Goal: Task Accomplishment & Management: Complete application form

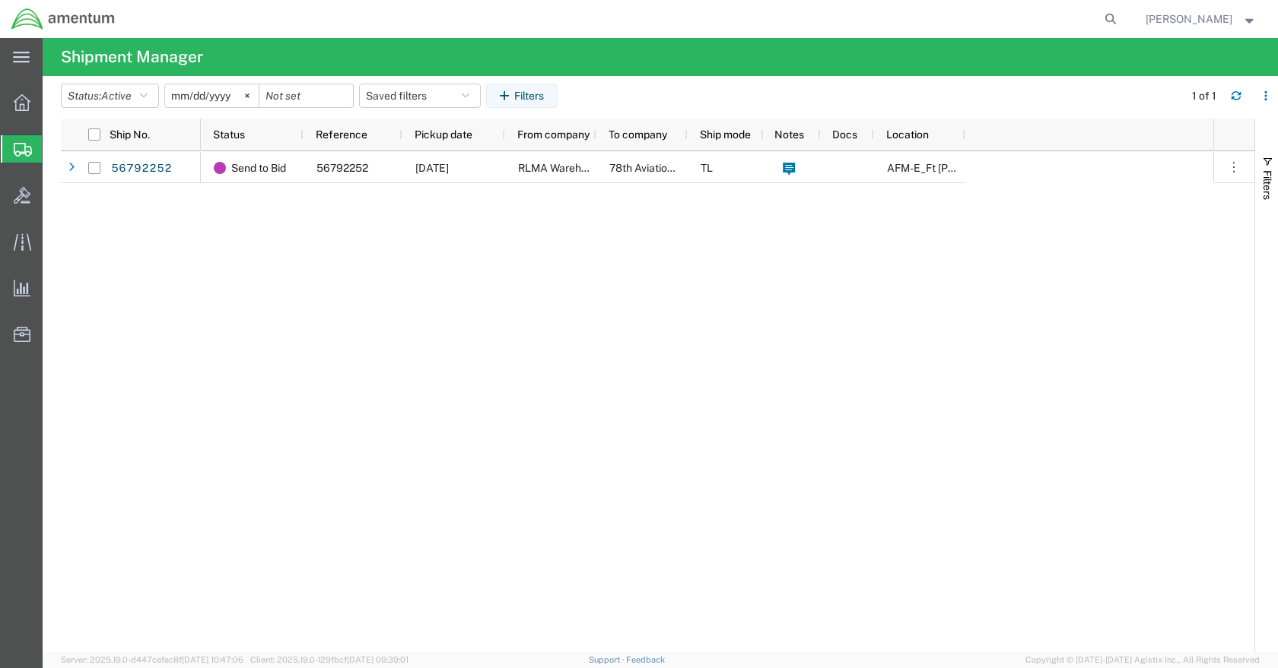
click at [0, 0] on span "Create Shipment" at bounding box center [0, 0] width 0 height 0
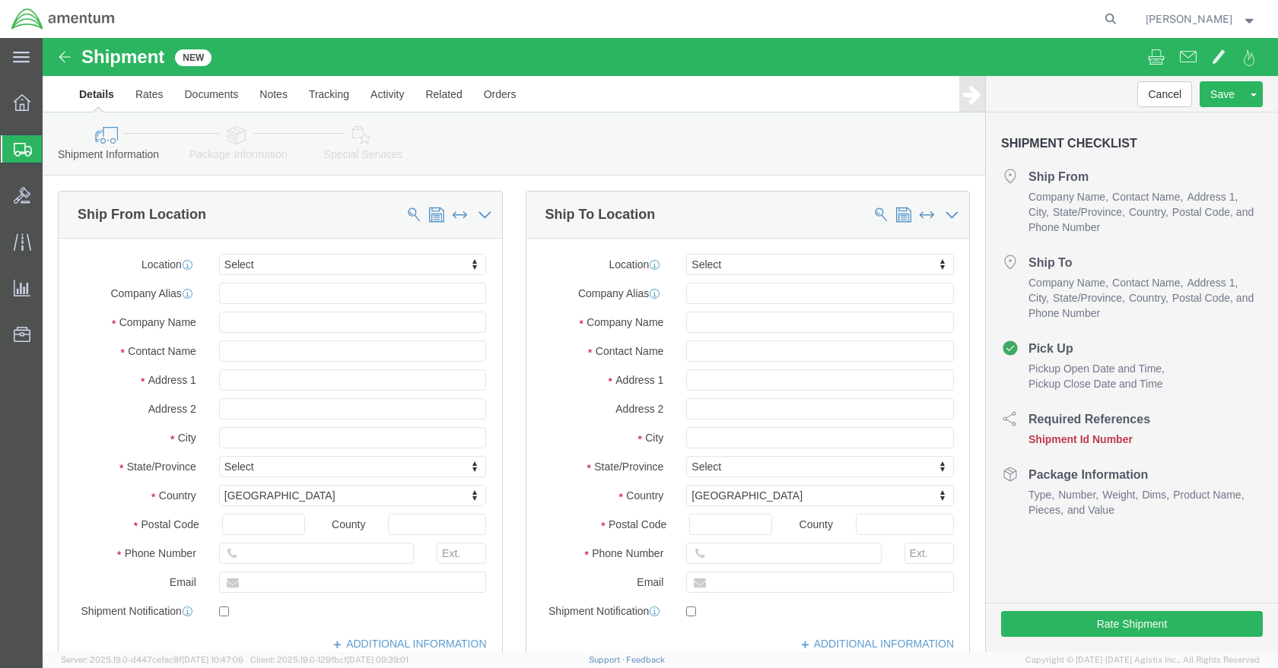
select select
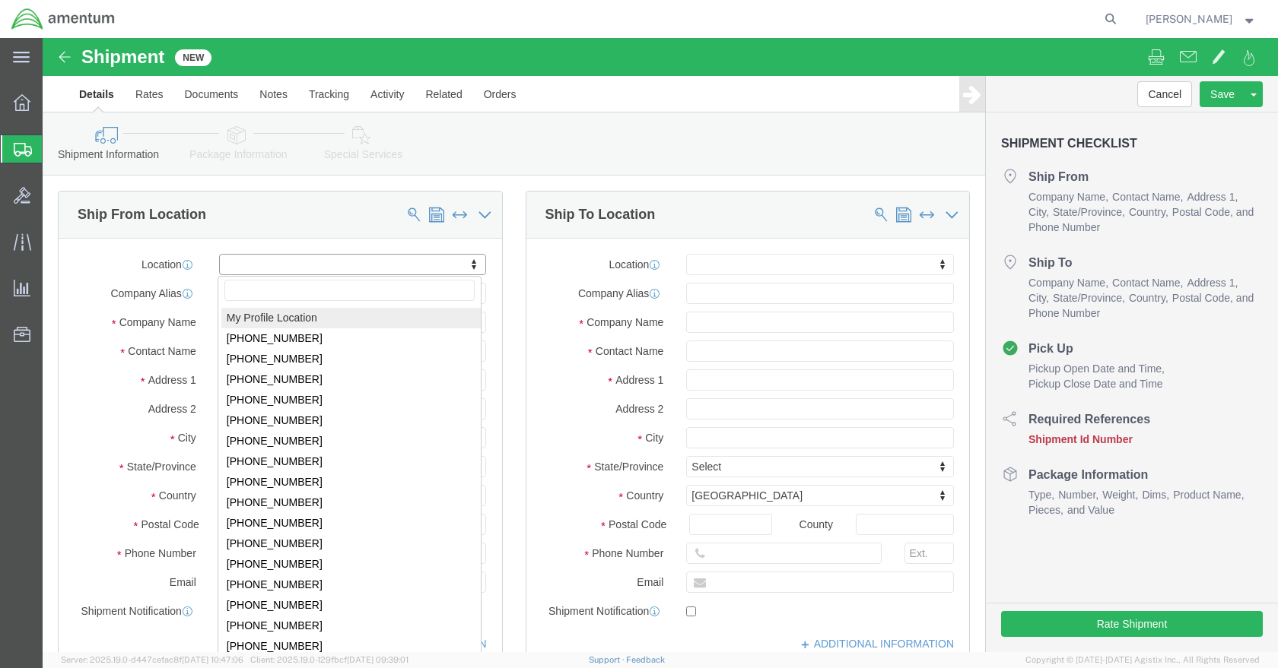
click body "Shipment New Details Rates Documents Notes Tracking Activity Related Orders Can…"
select select "MYPROFILE"
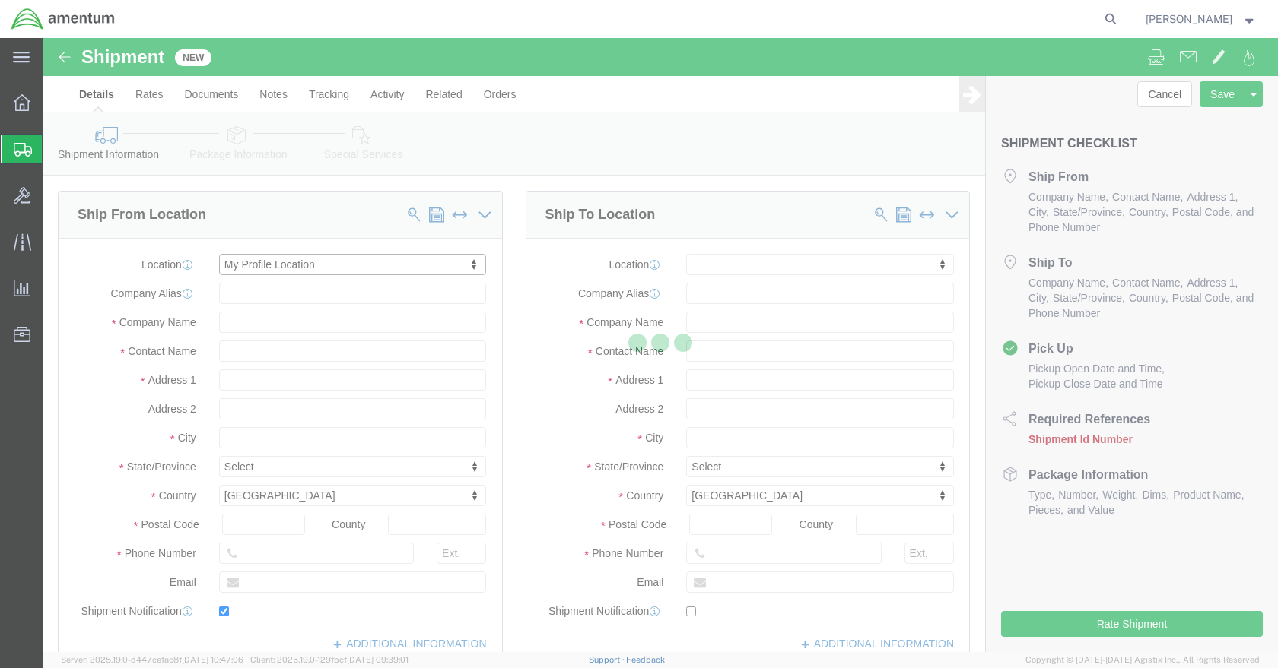
type input "[STREET_ADDRESS]"
type input "Hangar 9630, Rm #175"
type input "80913"
type input "[PHONE_NUMBER]"
type input "[PERSON_NAME][EMAIL_ADDRESS][PERSON_NAME][DOMAIN_NAME]"
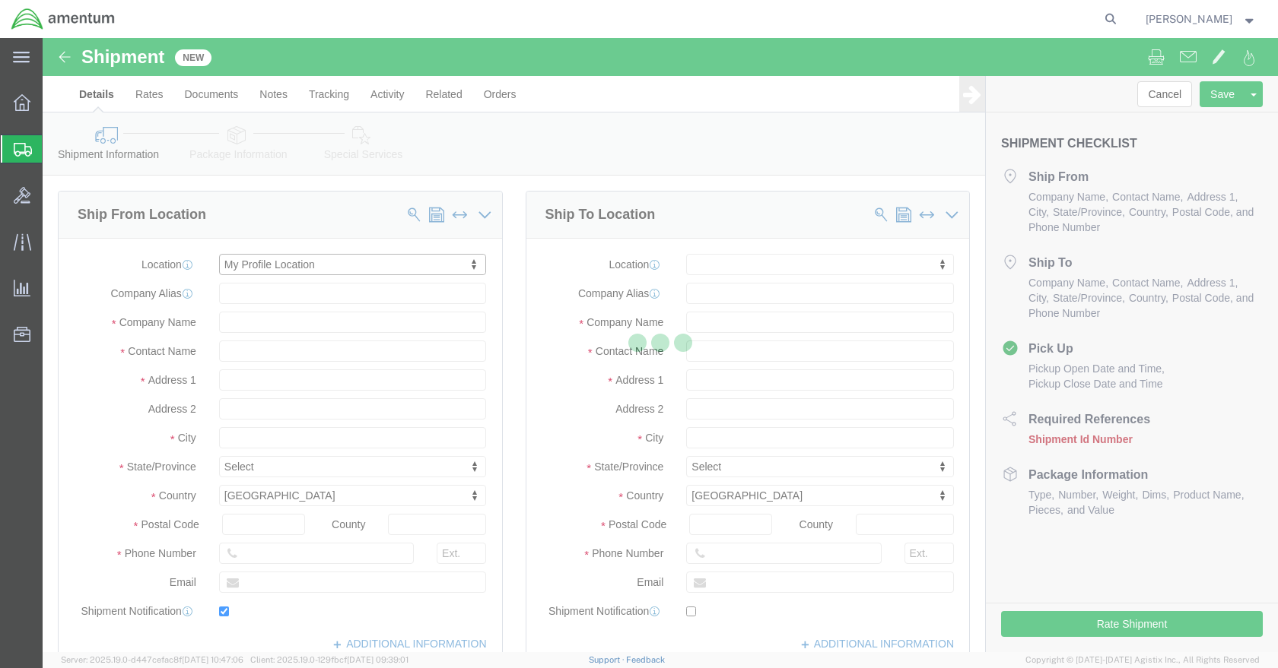
checkbox input "true"
type input "Amentum Services, Inc."
type input "[PERSON_NAME]"
type input "[GEOGRAPHIC_DATA][PERSON_NAME]"
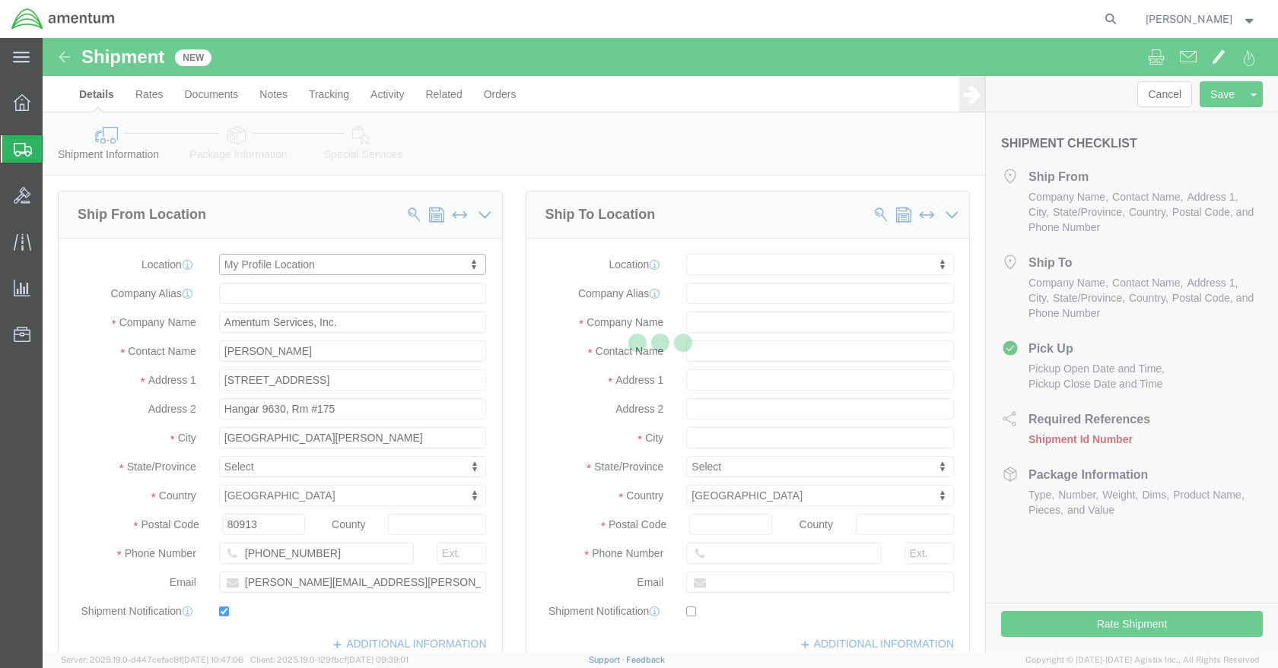
select select "CO"
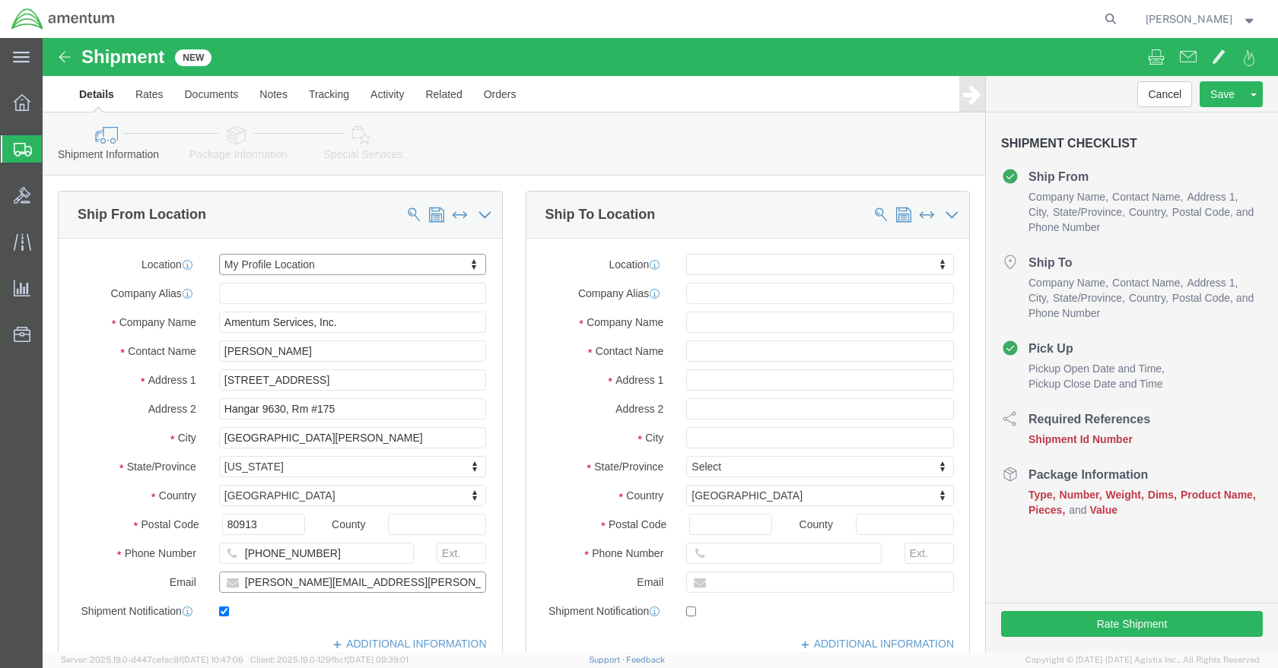
drag, startPoint x: 332, startPoint y: 236, endPoint x: 186, endPoint y: 233, distance: 145.3
click input "[PERSON_NAME][EMAIL_ADDRESS][PERSON_NAME][DOMAIN_NAME]"
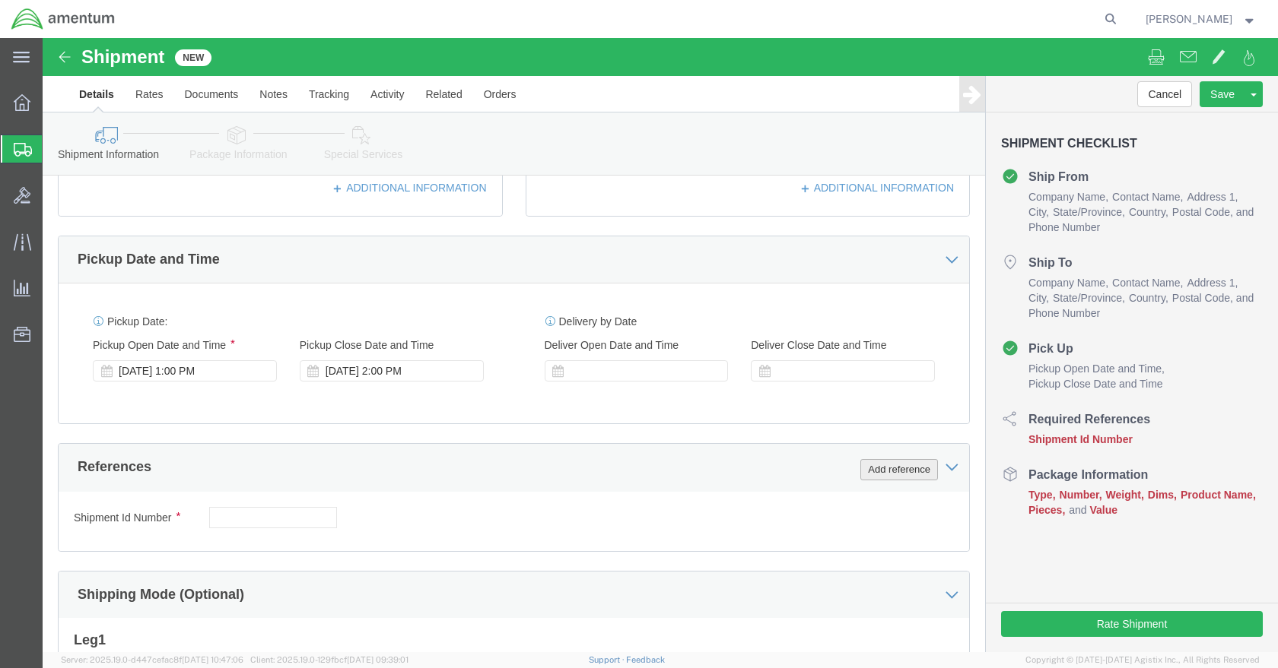
click button "Add reference"
select select "PROJ"
select select "SMAL"
click input "text"
click td "18"
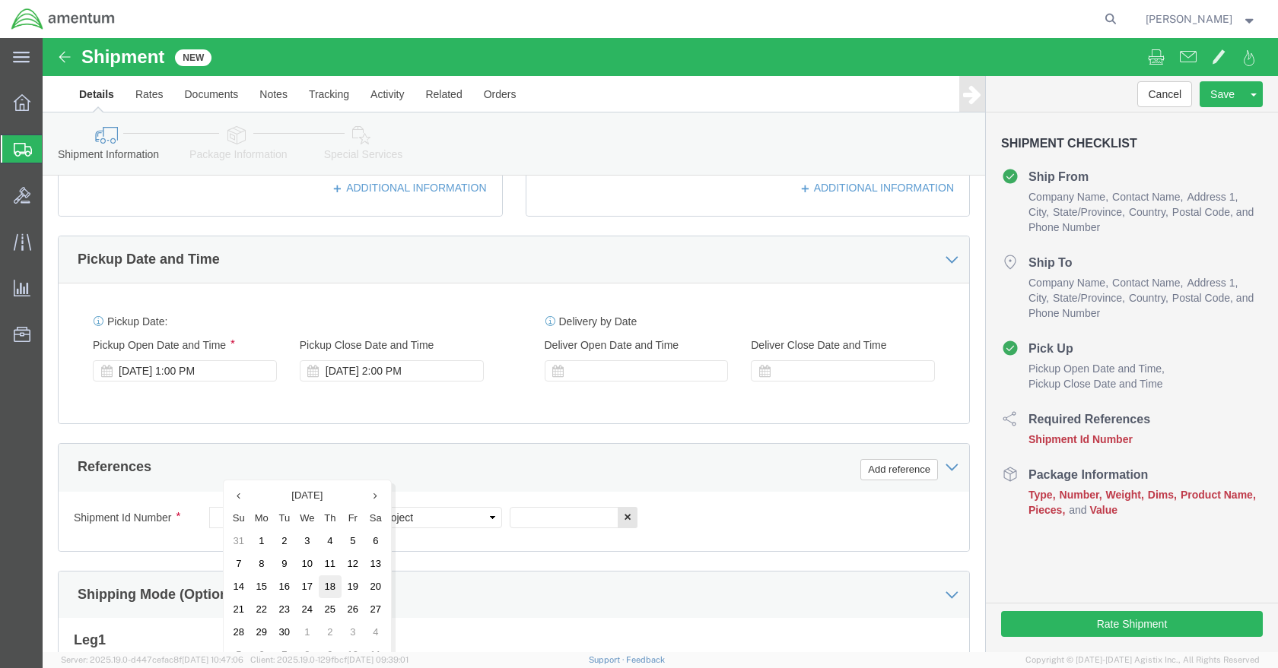
type input "[DATE]"
click div "Vehicle Size Container Number Owner Select Shipper Vessel"
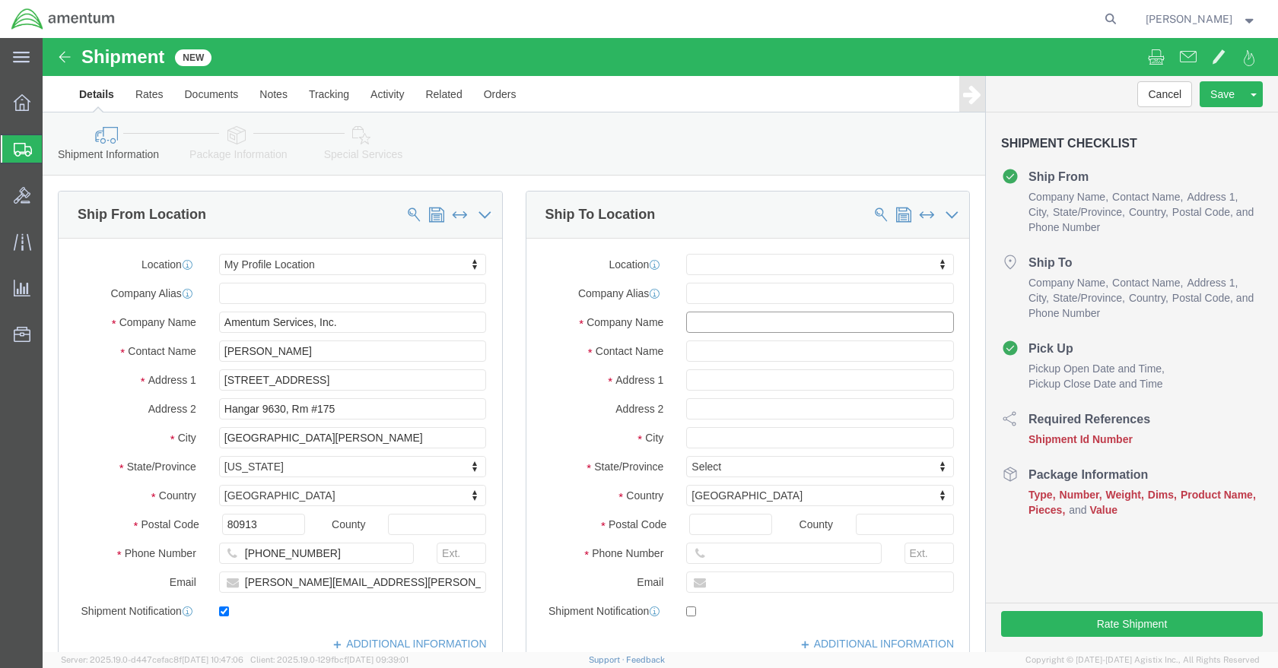
click input "text"
type input "r"
click div "Location My Profile Location [PHONE_NUMBER] [PHONE_NUMBER] [PHONE_NUMBER] [PHON…"
click input "text"
type input "[PERSON_NAME]"
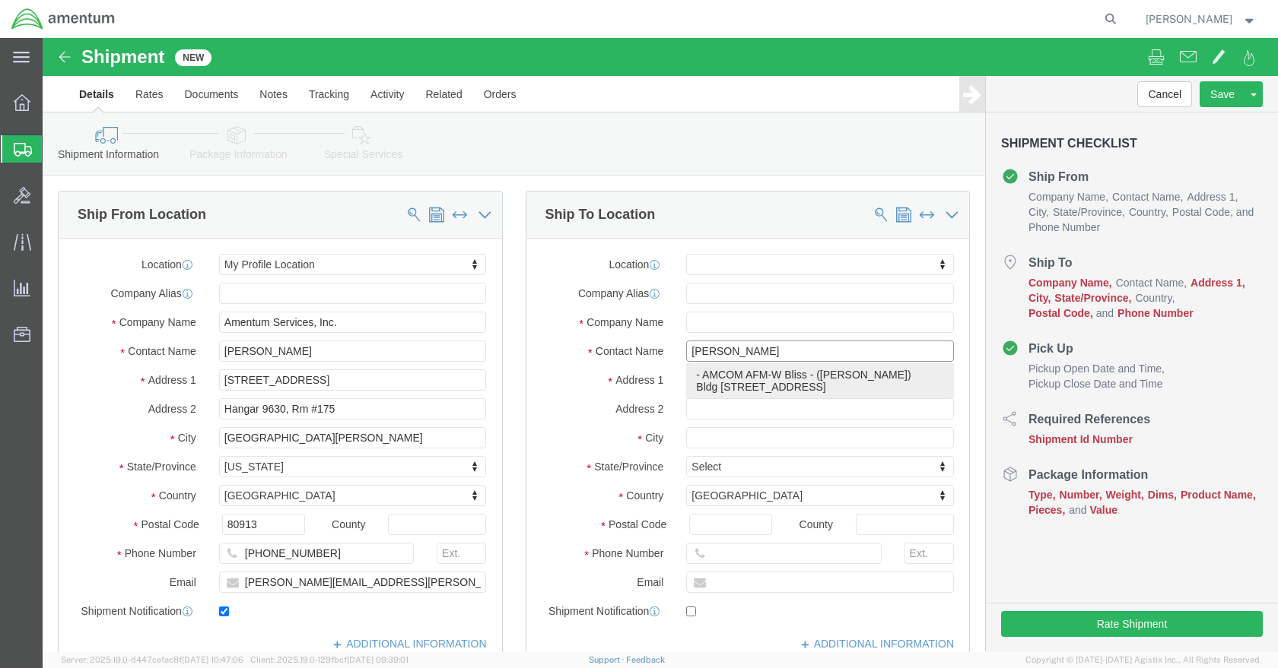
click p "- AMCOM AFM-W Bliss - ([PERSON_NAME]) Bldg [STREET_ADDRESS]"
select select
type input "Bldg [STREET_ADDRESS]"
type input "79918"
type input "[PHONE_NUMBER]"
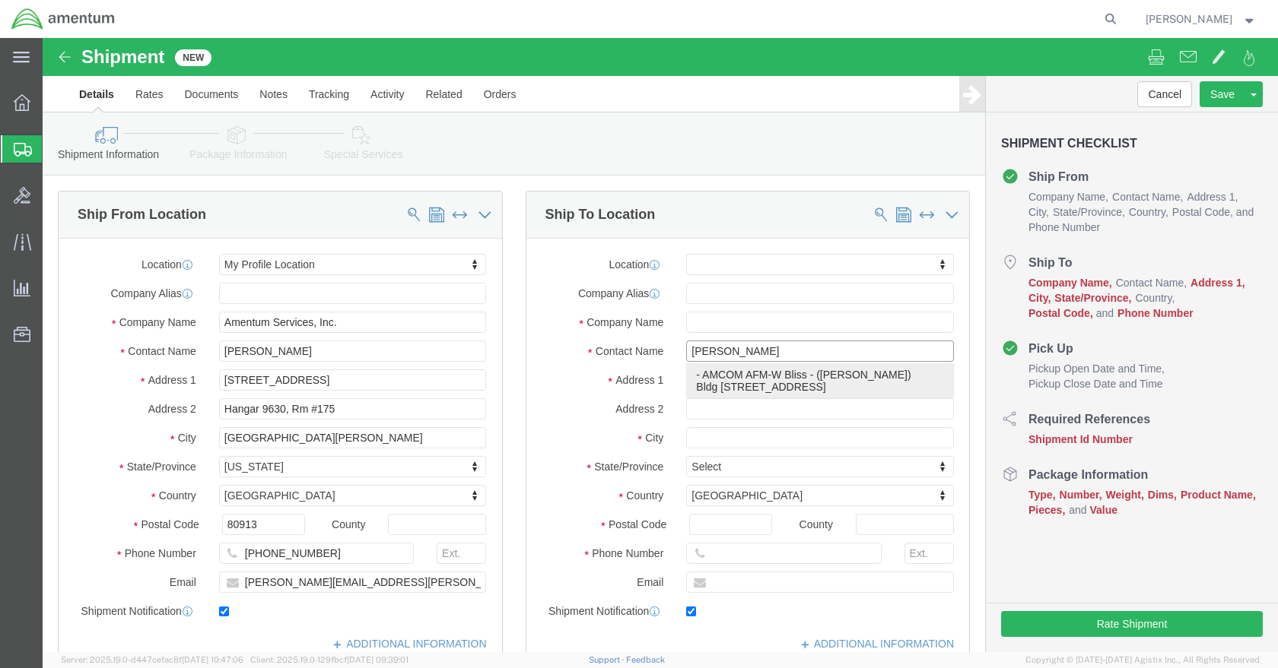
type input "[PERSON_NAME][EMAIL_ADDRESS][PERSON_NAME][DOMAIN_NAME]"
checkbox input "true"
type input "AMCOM AFM-W Bliss"
type input "[PERSON_NAME]"
type input "Fort Bliss"
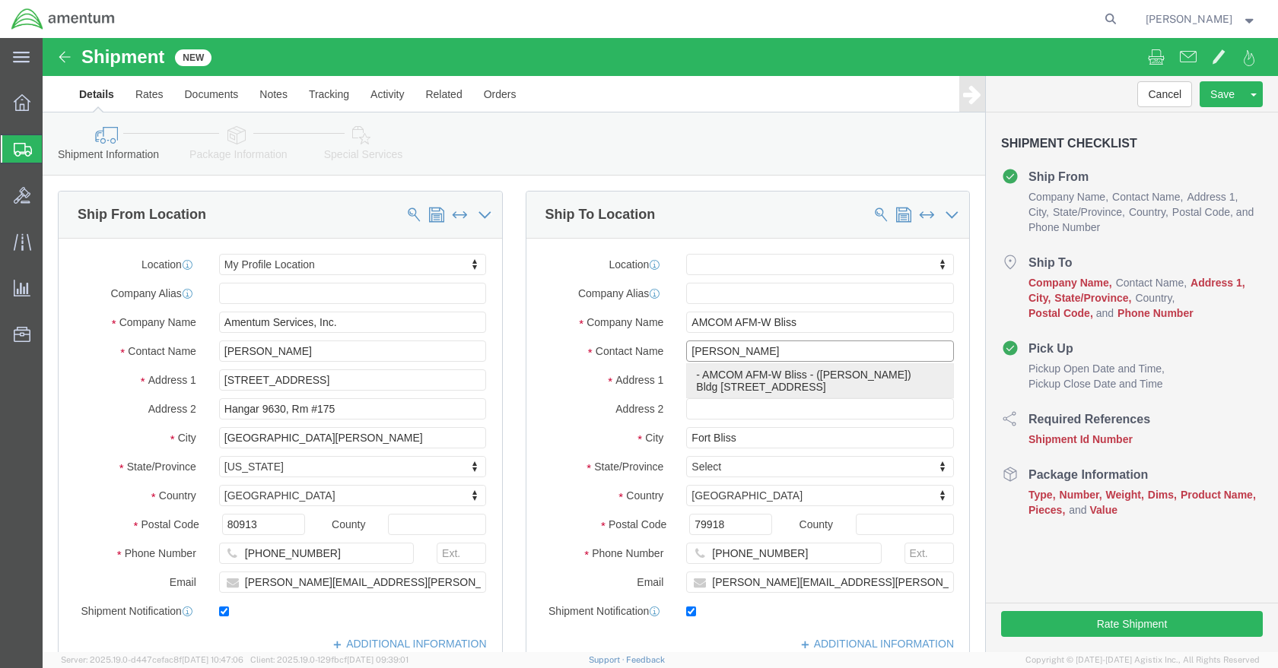
select select "[GEOGRAPHIC_DATA]"
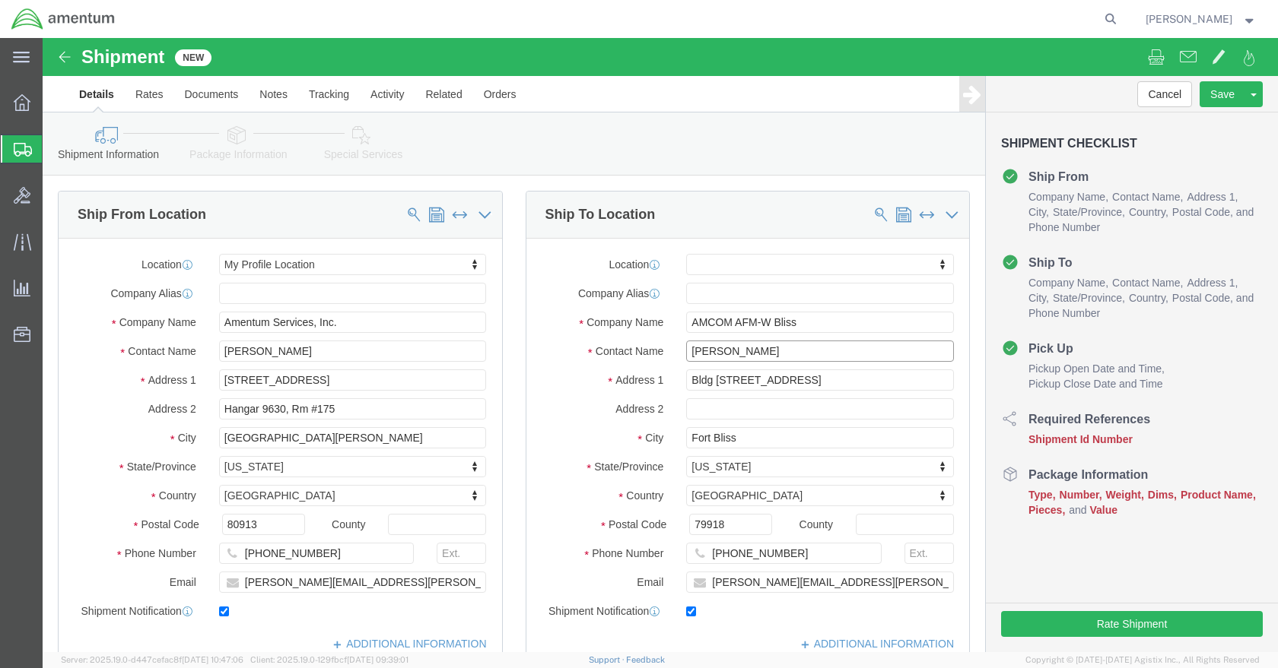
type input "[PERSON_NAME]"
click button "Continue"
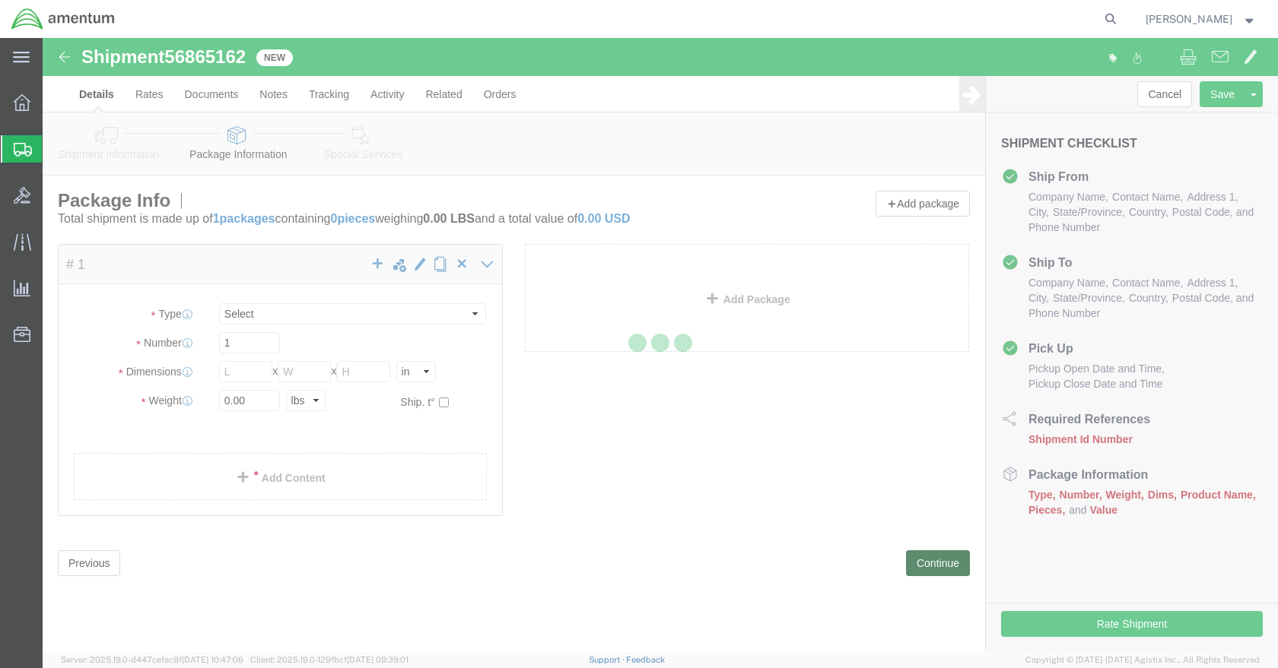
select select "YRPK"
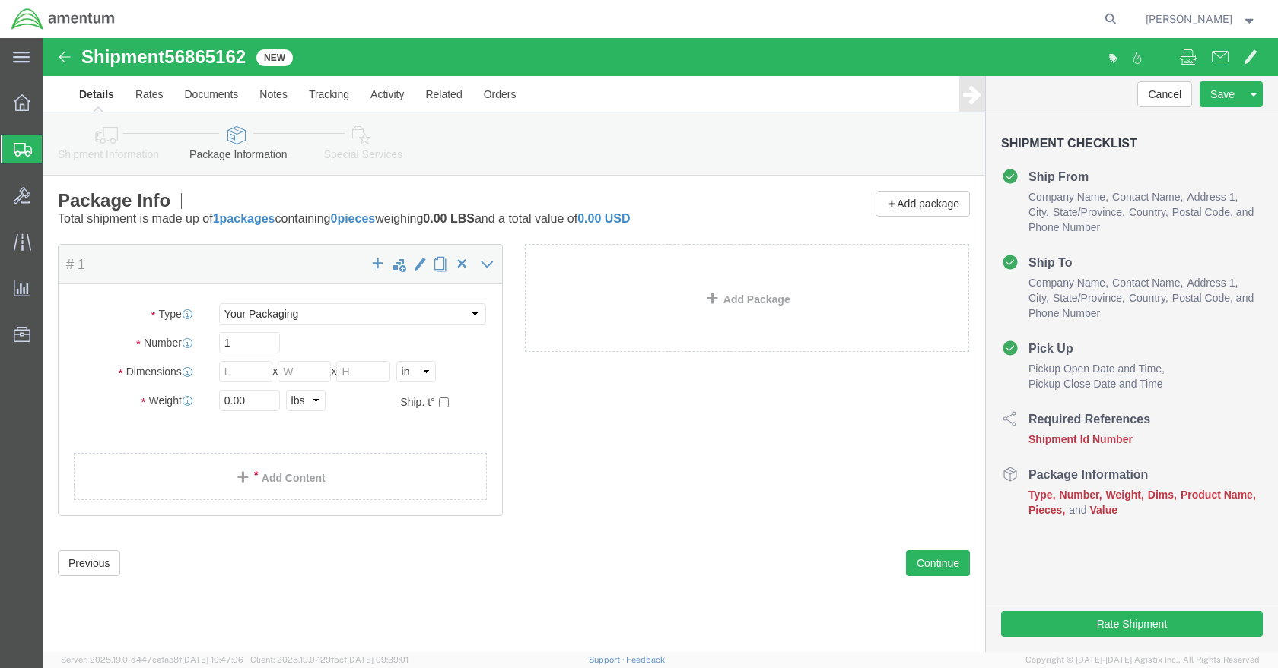
drag, startPoint x: 214, startPoint y: 24, endPoint x: 125, endPoint y: 29, distance: 88.4
click div "Shipment 56865162 New"
drag, startPoint x: 556, startPoint y: 452, endPoint x: 568, endPoint y: 414, distance: 40.6
click div "Package Content # 1 x Package Type Select Bale(s) Basket(s) Bolt(s) Bottle(s) B…"
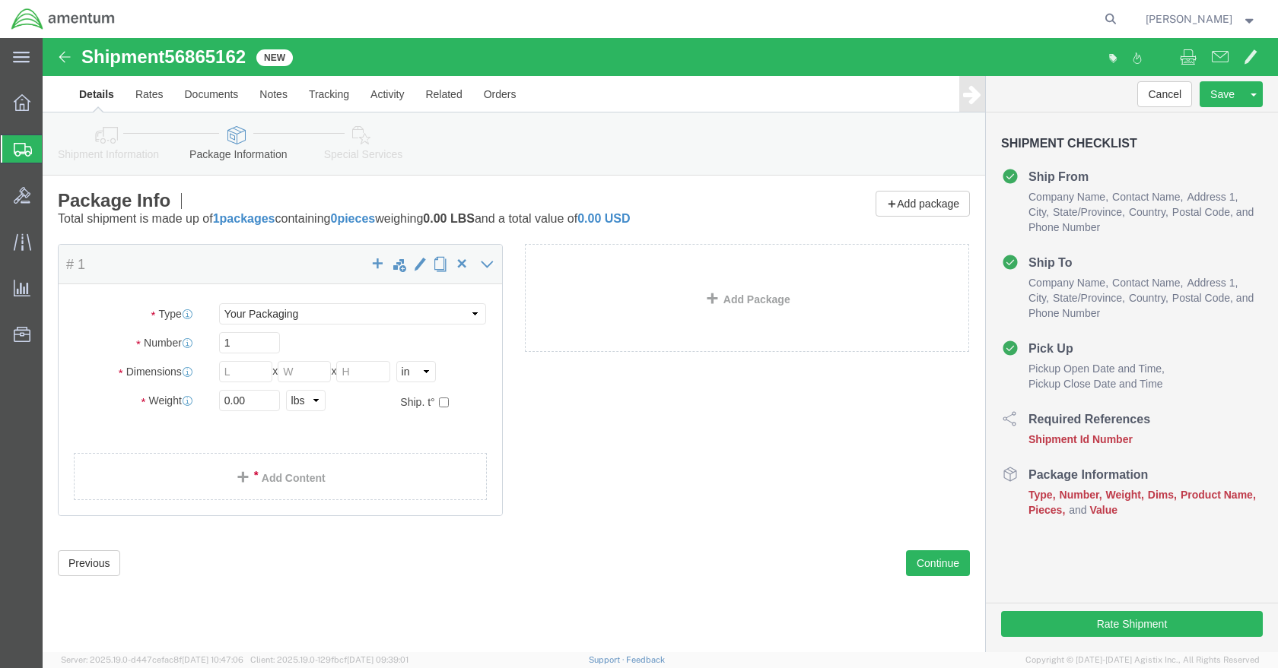
click div "Please fix the following errors Ship From Location Location My Profile Location…"
drag, startPoint x: 212, startPoint y: 38, endPoint x: 212, endPoint y: 25, distance: 12.9
click div "Shipment 56865162 New"
drag, startPoint x: 210, startPoint y: 17, endPoint x: 128, endPoint y: 11, distance: 82.4
click div "Shipment 56865162 New"
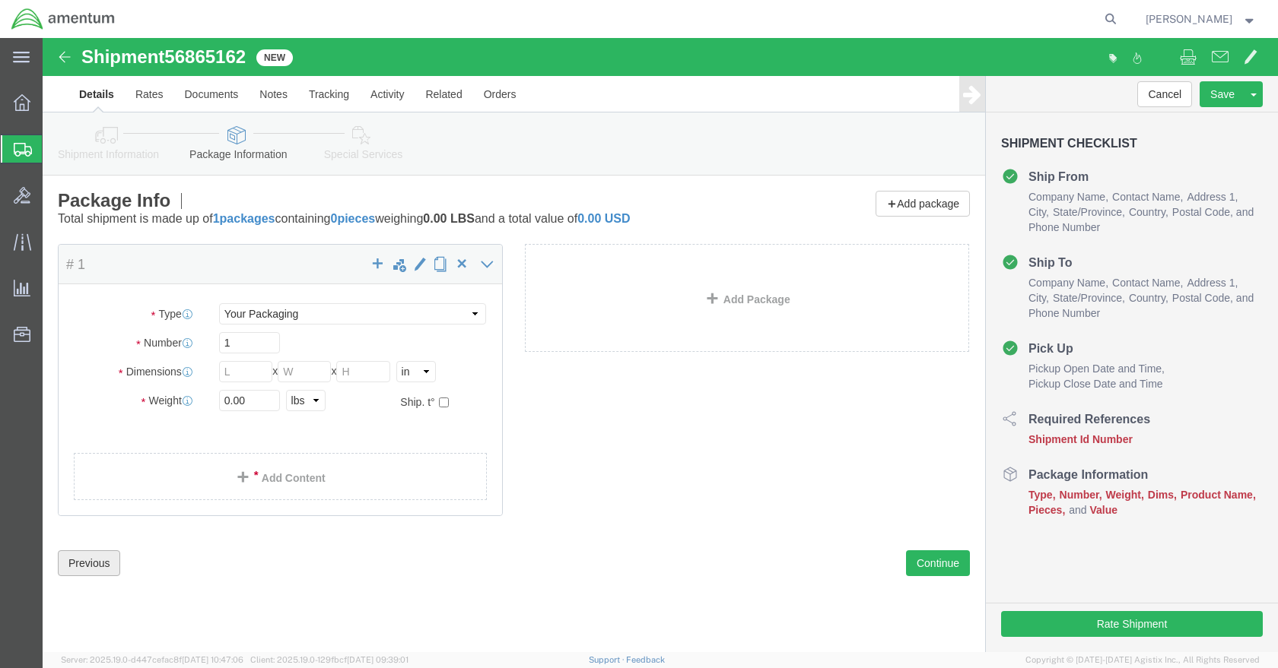
click button "Previous"
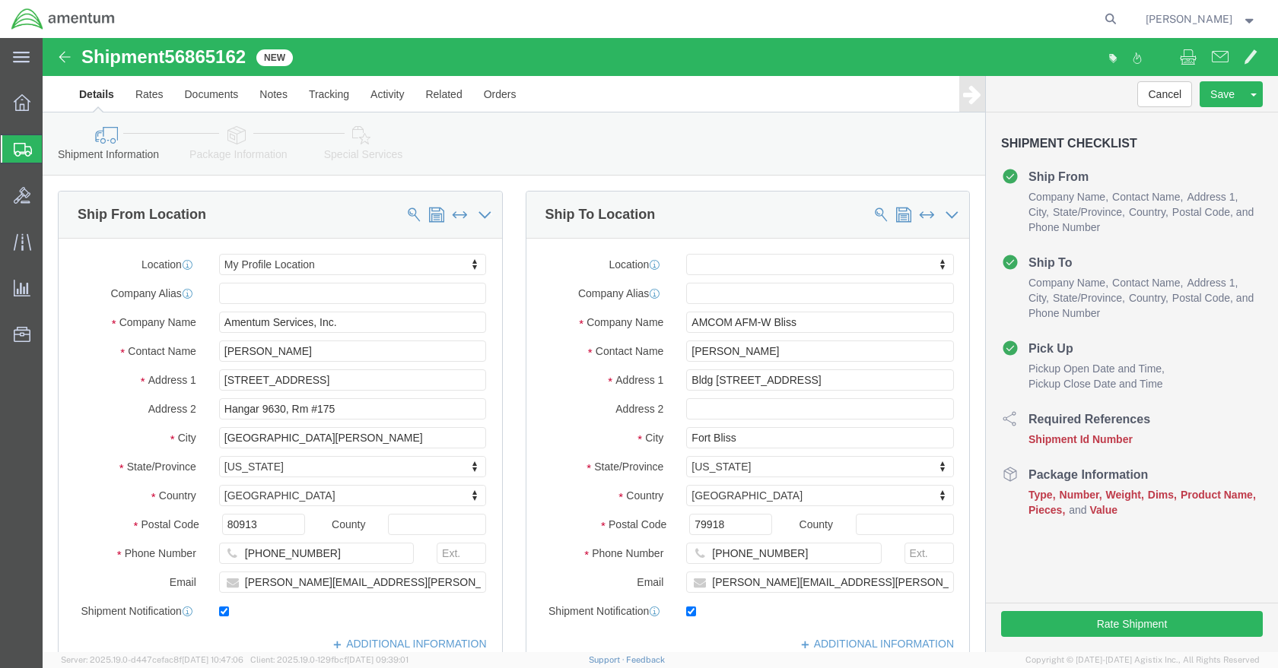
click input "text"
paste input "56865162"
type input "56865162"
click input "text"
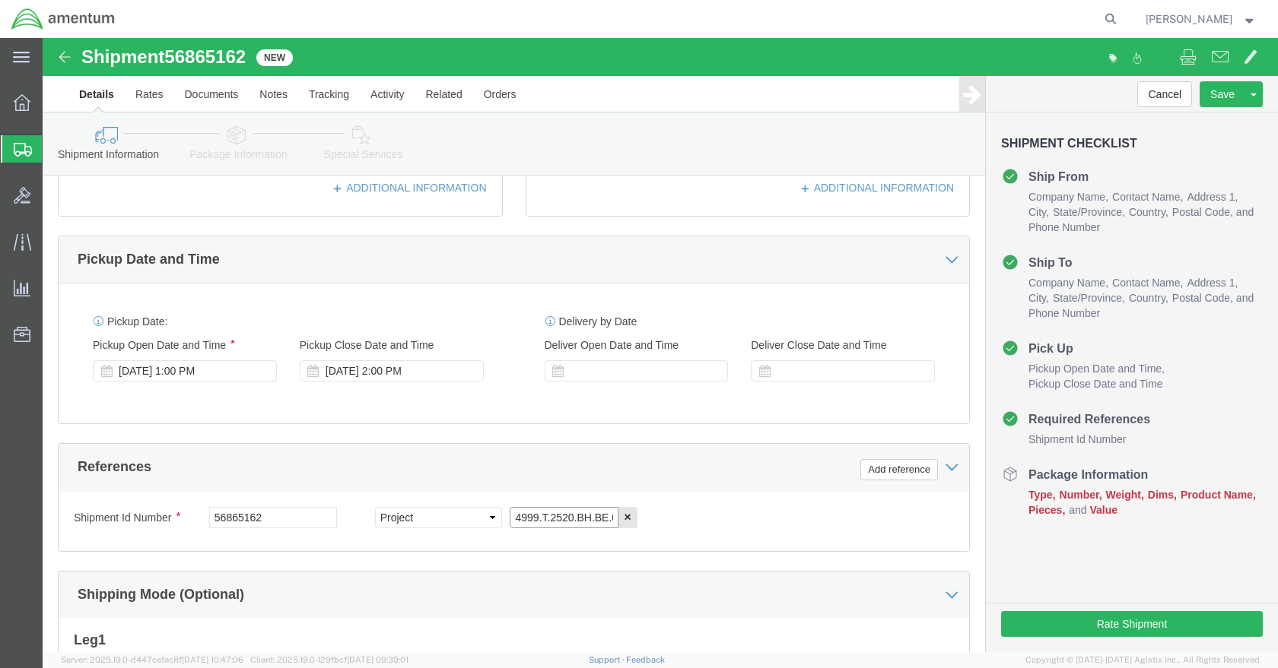
type input "4999.T.2520.BH.BE.0P.FCAR.00"
drag, startPoint x: 334, startPoint y: 397, endPoint x: 197, endPoint y: 396, distance: 136.9
click input "[PERSON_NAME][EMAIL_ADDRESS][PERSON_NAME][DOMAIN_NAME]"
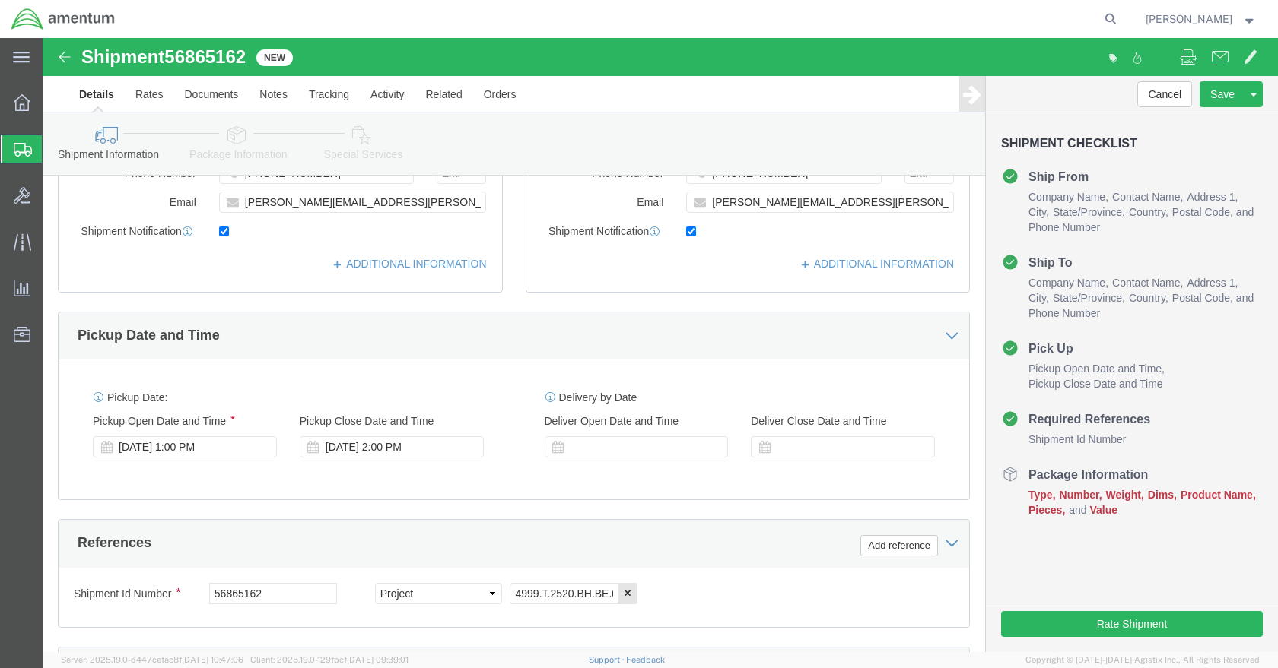
click div "Pickup Date and Time"
click div "Leg 1 Mode Select Air Less than Truckload Multi-Leg Ocean Freight Rail Small Pa…"
click button "Continue"
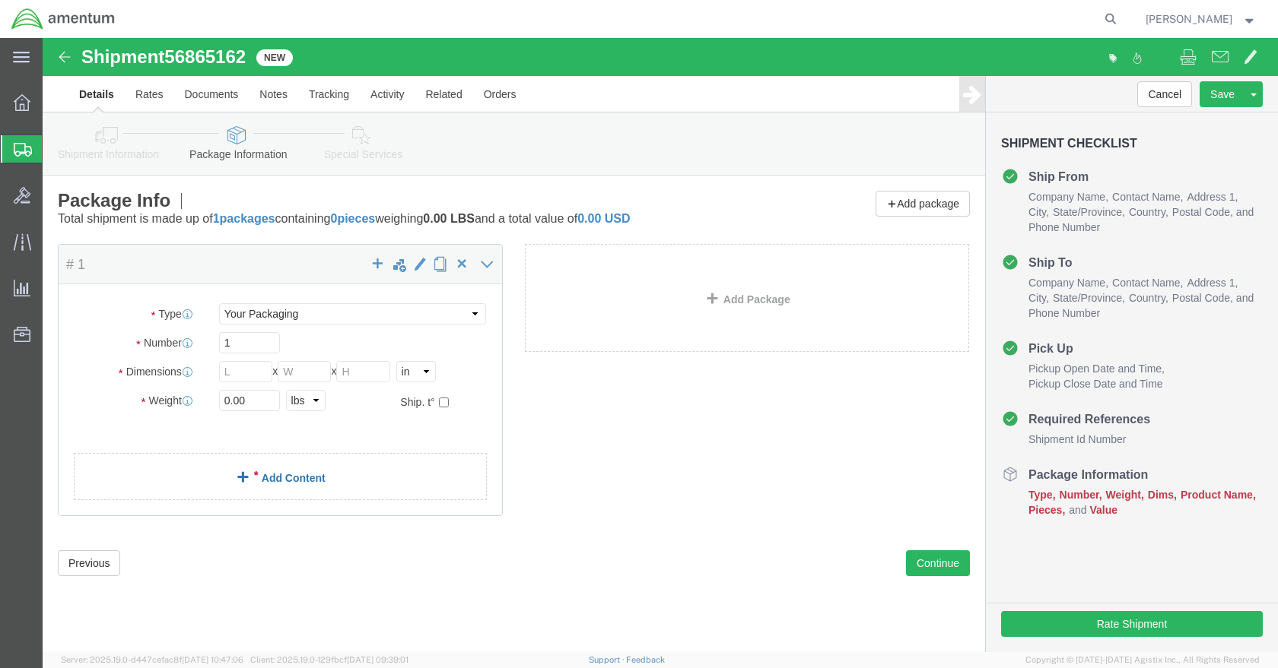
click link "Add Content"
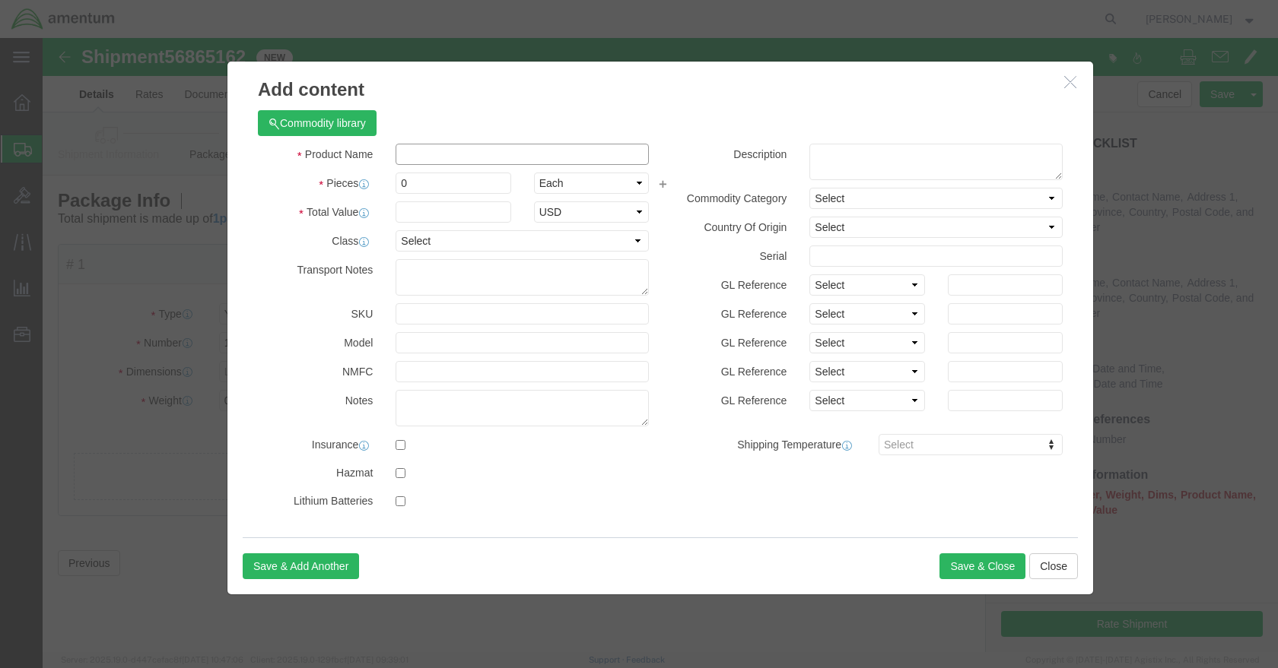
click input "text"
type input "BOLTS"
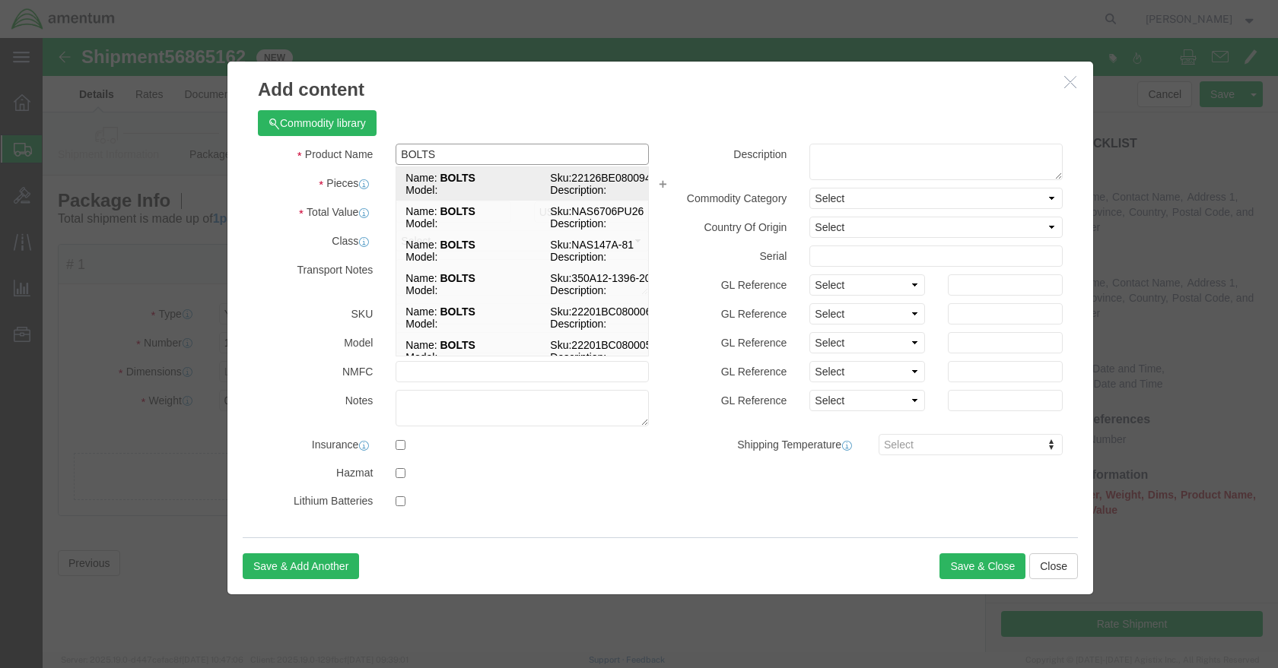
click td "Model:"
select select "USD"
type input "22126BE080094L"
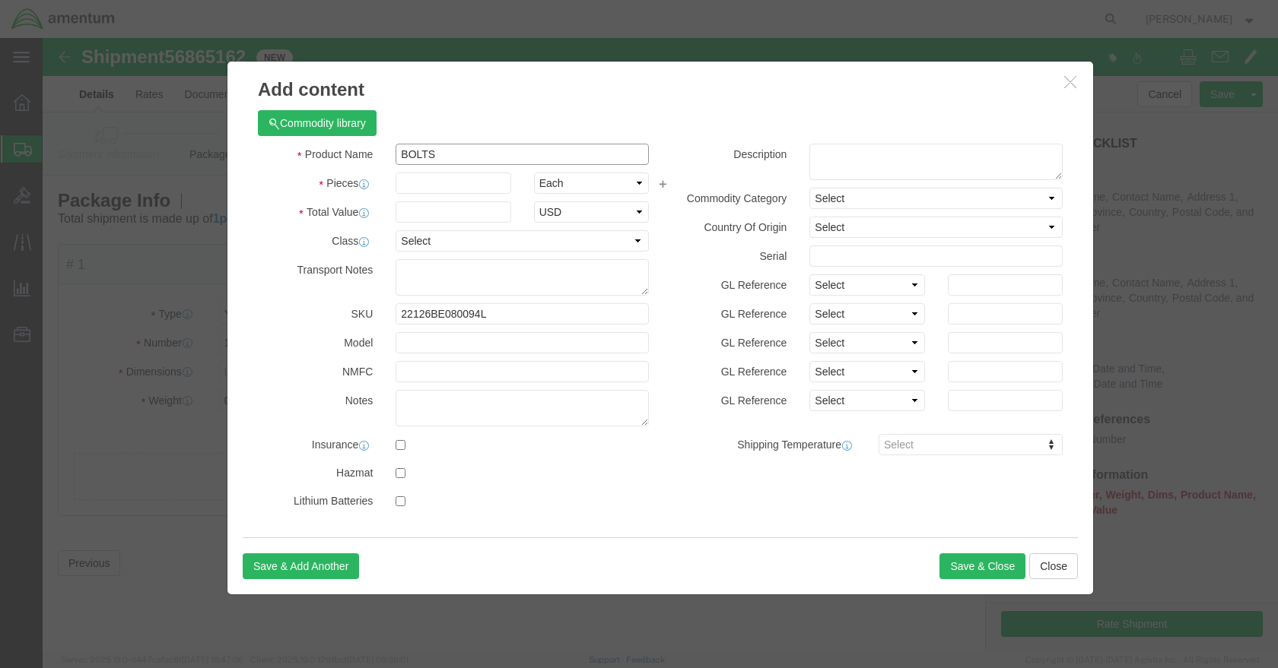
type input "BOLTS"
click input "text"
type input "5"
click input "text"
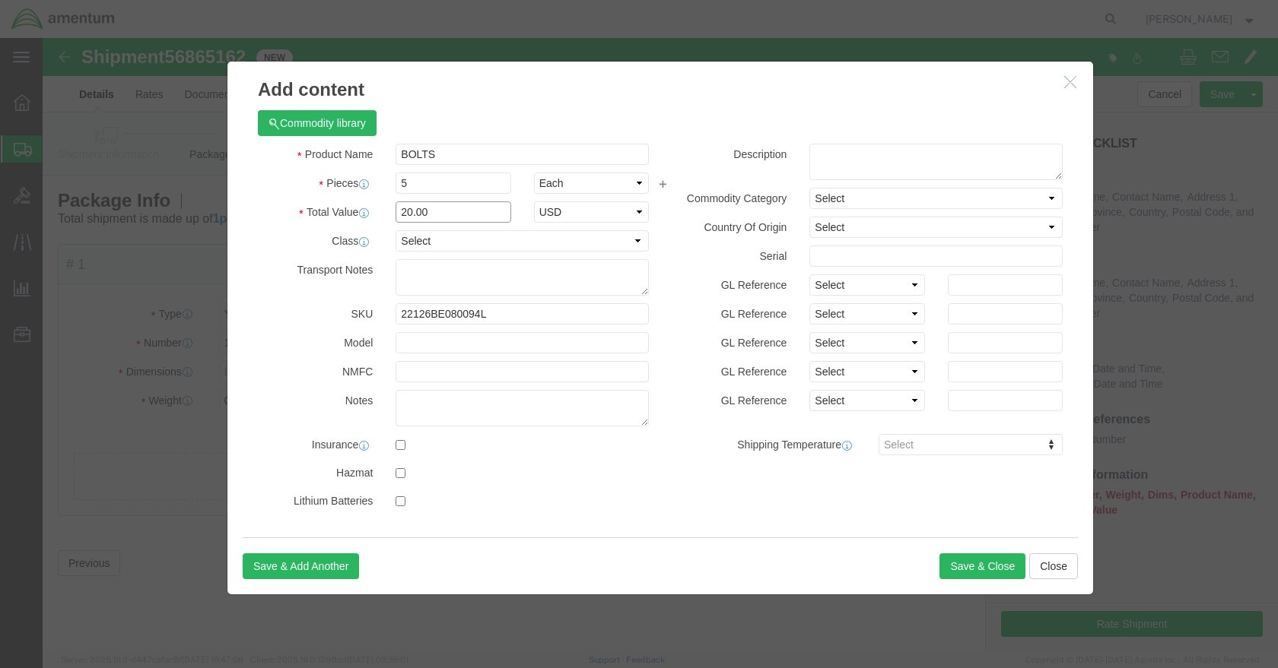
type input "20.00"
select select "50"
click button "Save & Close"
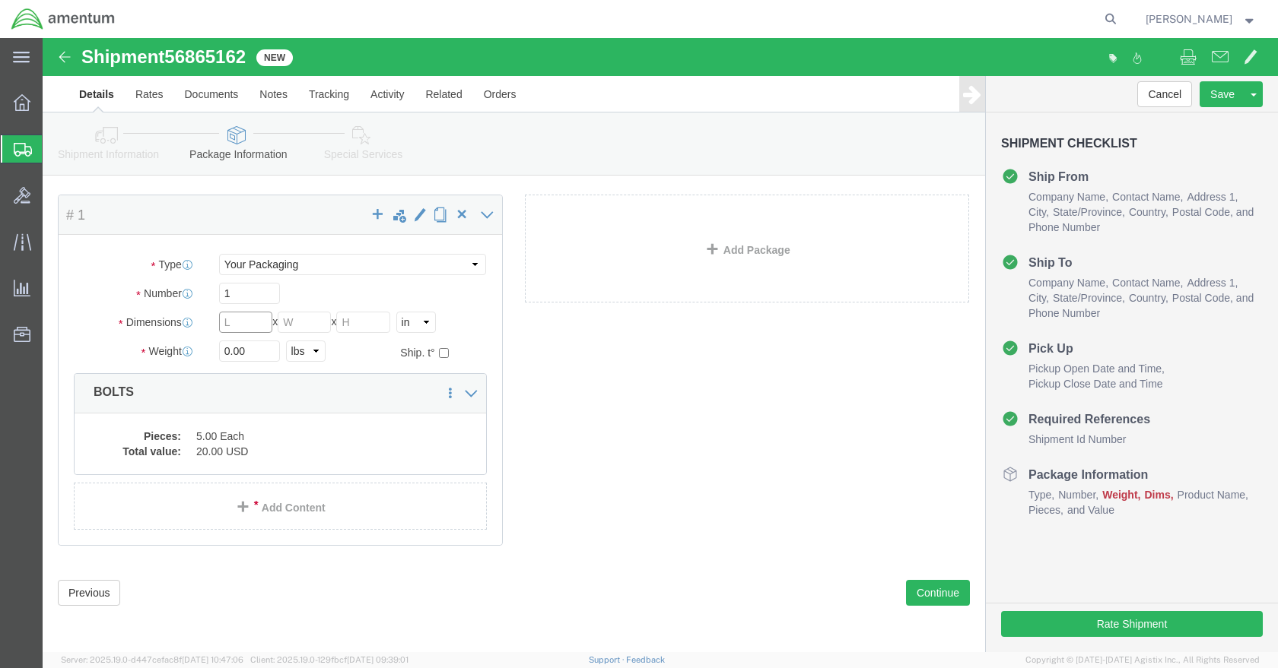
click input "text"
type input "12"
type input "1"
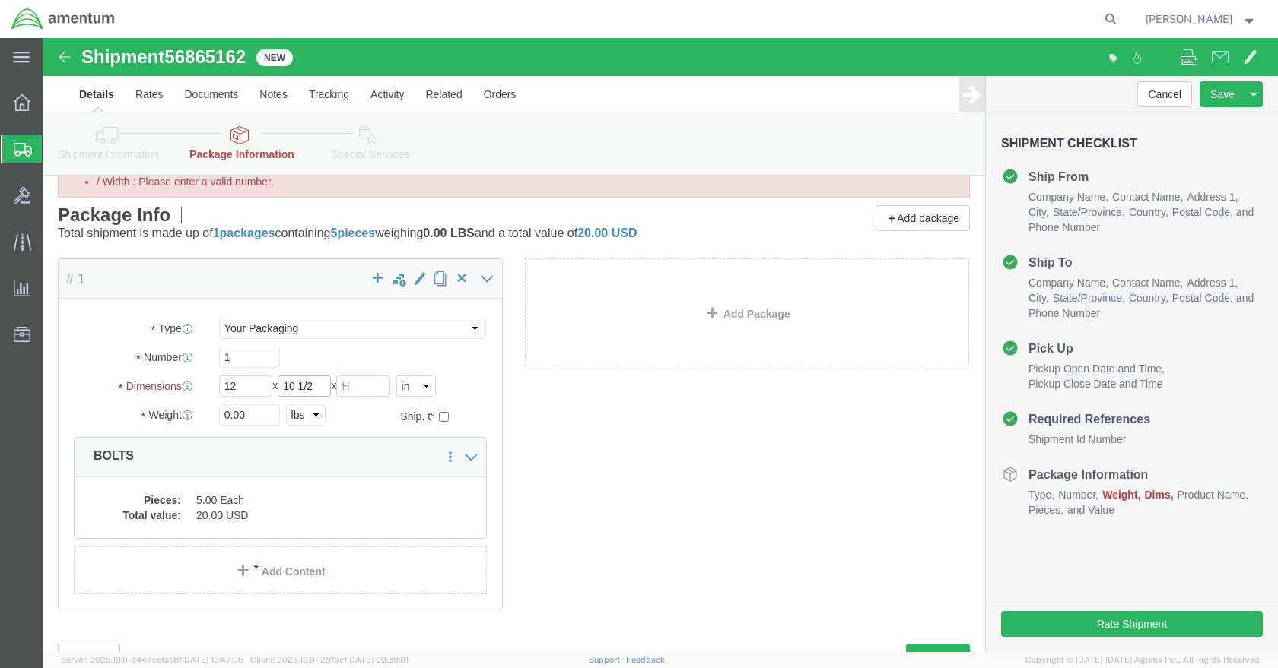
type input "10 1/2"
type input "2"
drag, startPoint x: 275, startPoint y: 347, endPoint x: 258, endPoint y: 350, distance: 17.8
click input "10 1/2"
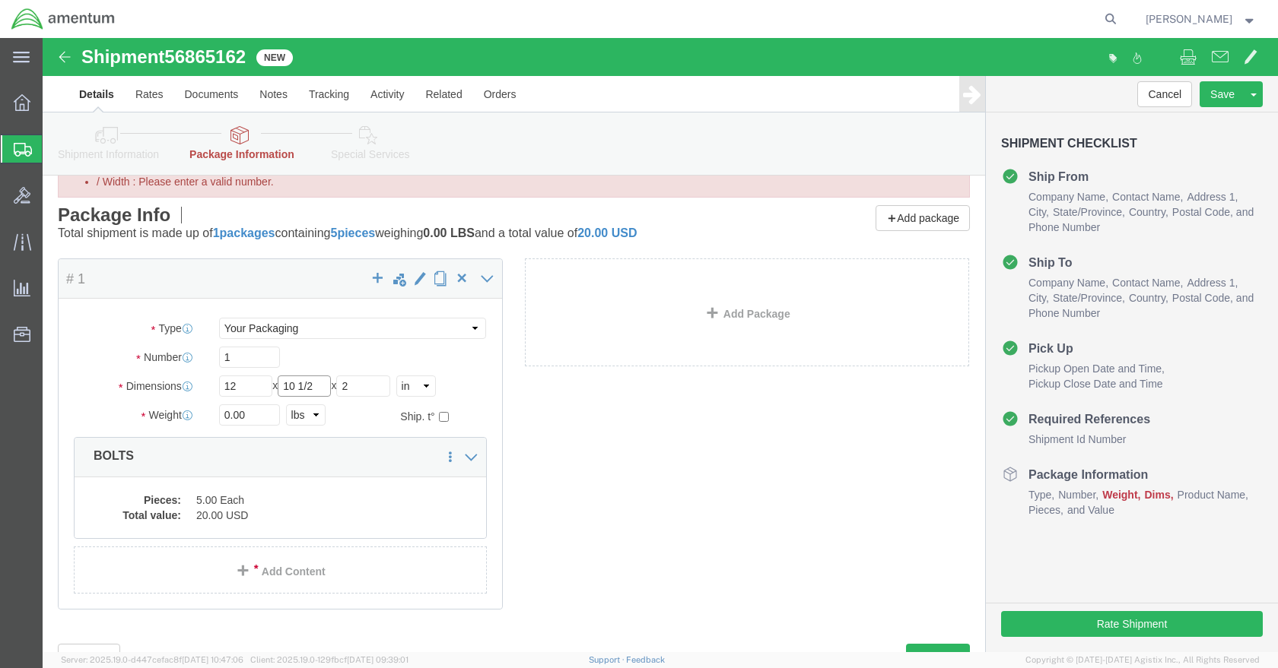
click input "10 1/2"
type input "1"
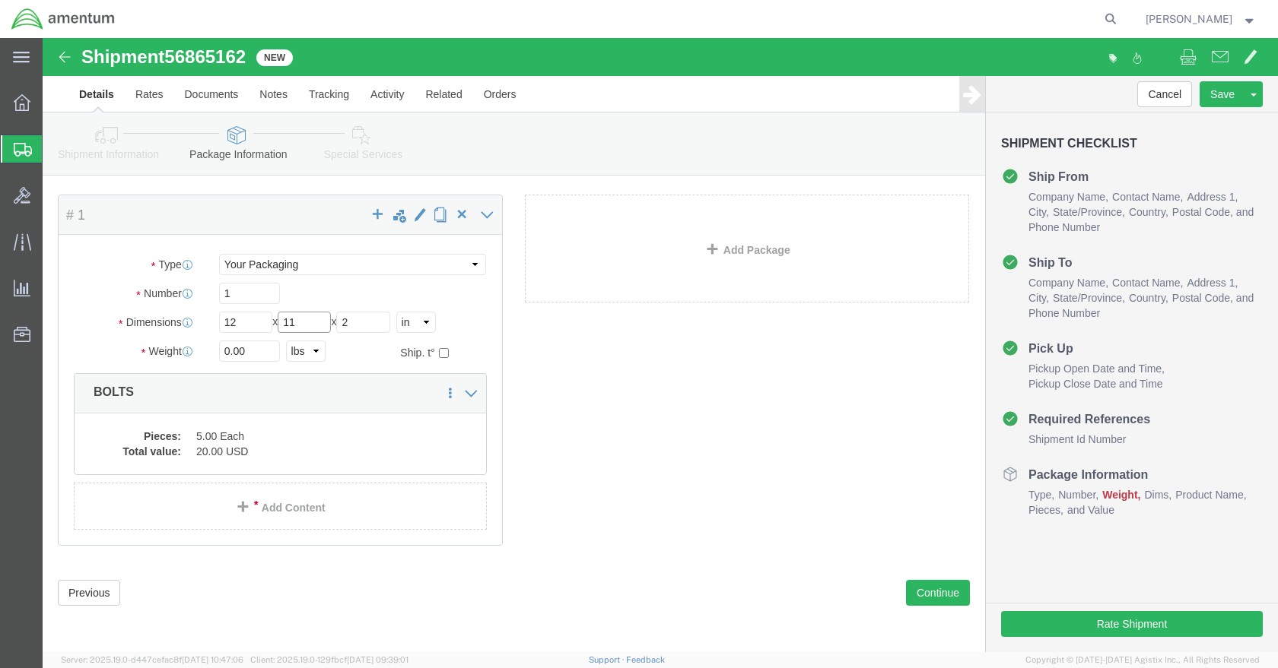
type input "11"
drag, startPoint x: 227, startPoint y: 313, endPoint x: 111, endPoint y: 312, distance: 116.4
click div "Weight 0.00 Select kgs lbs Ship. t°"
type input "1.10"
click div "Pieces: 5.00 Each Total value: 20.00 USD"
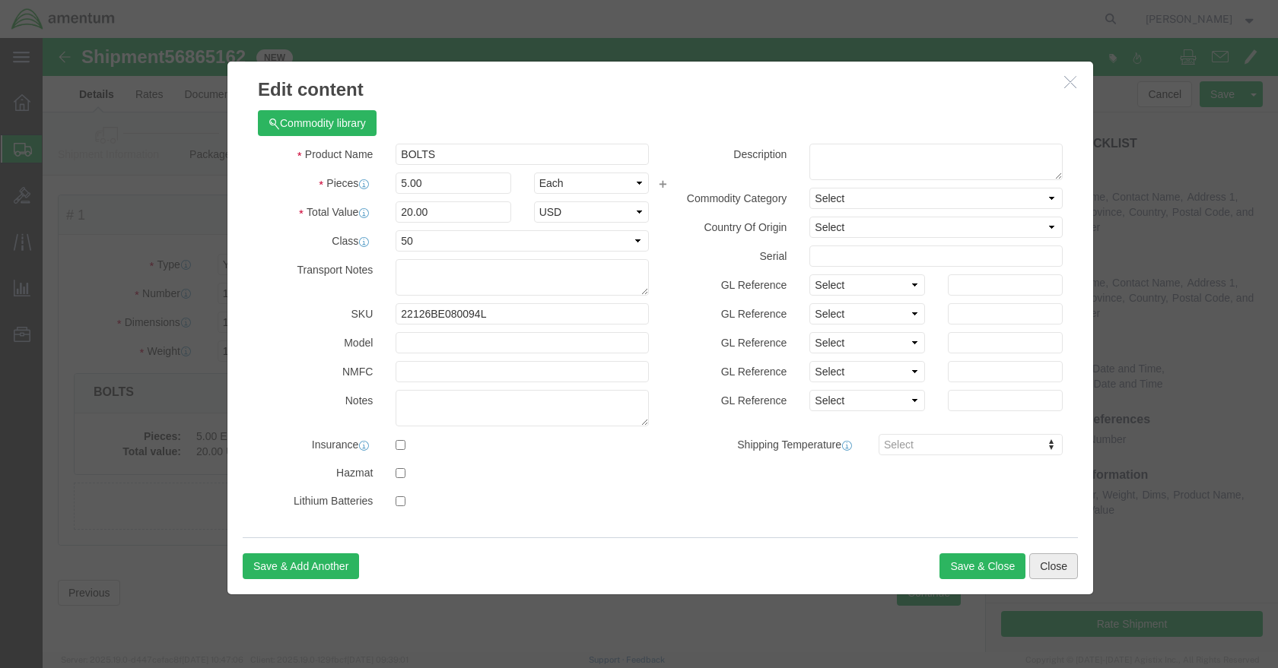
click button "Close"
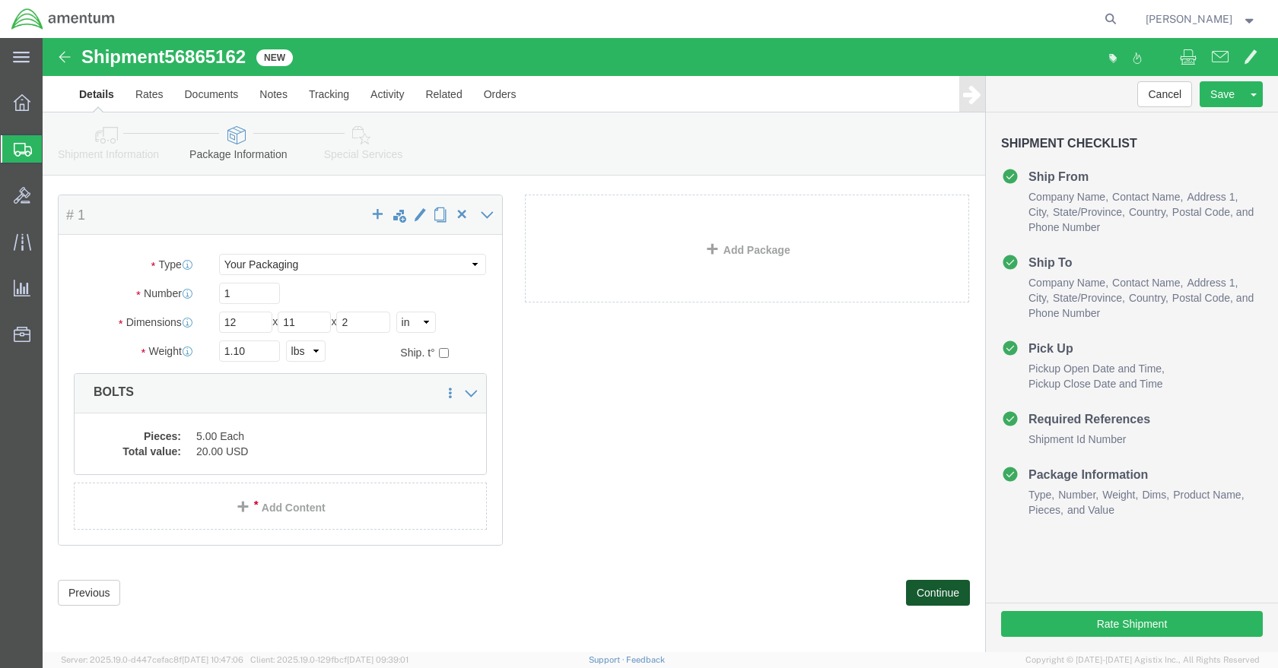
click button "Continue"
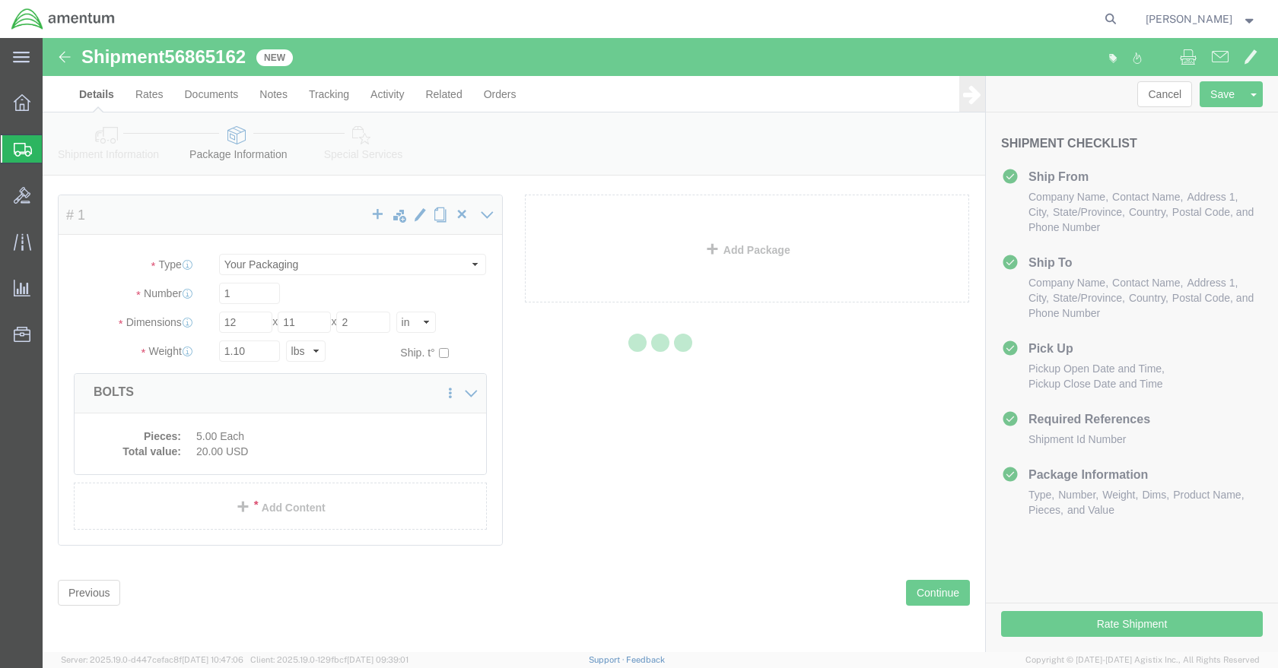
select select
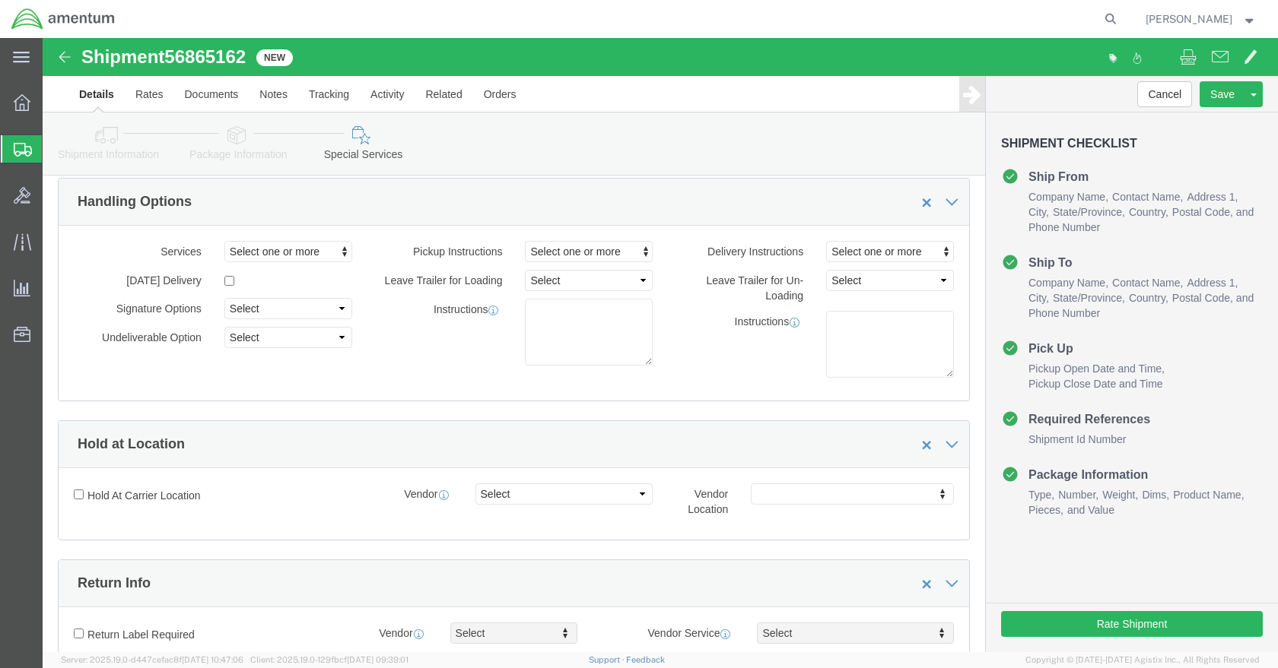
click input "Enter Email Address"
paste input "[PERSON_NAME][EMAIL_ADDRESS][PERSON_NAME][DOMAIN_NAME]"
type input "[PERSON_NAME][EMAIL_ADDRESS][PERSON_NAME][DOMAIN_NAME]"
click input "BOL"
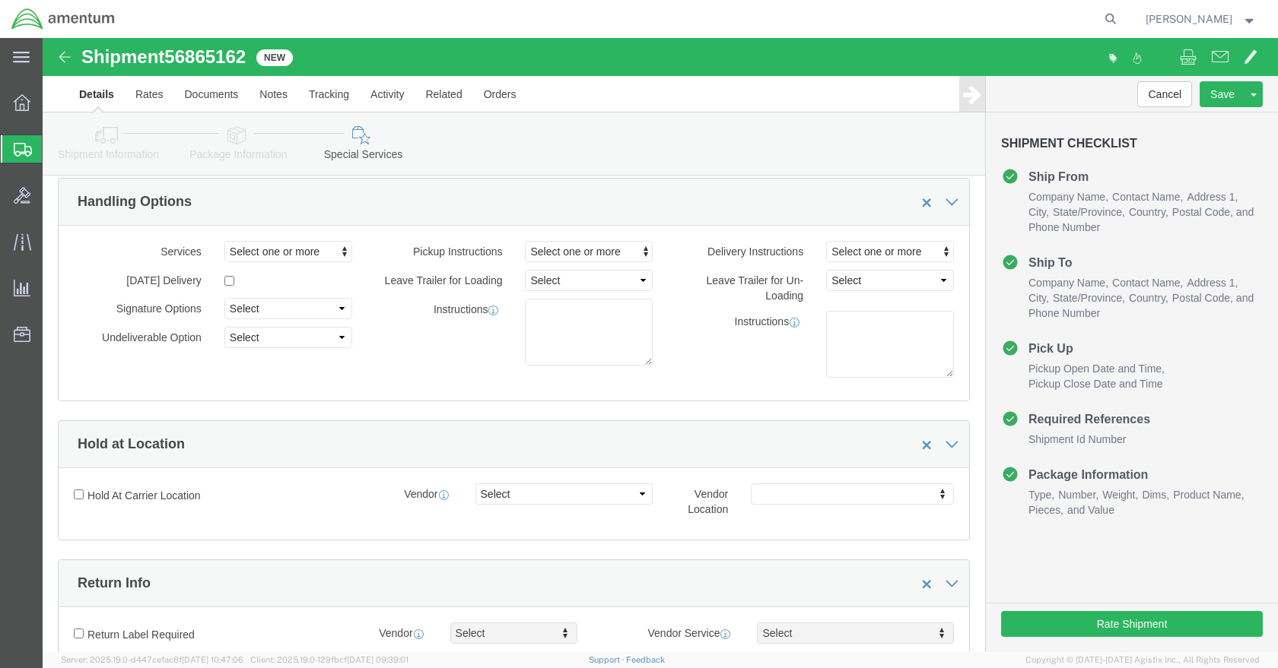
checkbox input "true"
click div "What documents that would like to be included with the Shipment notification em…"
click input "Shipping Label"
checkbox input "true"
click input "text"
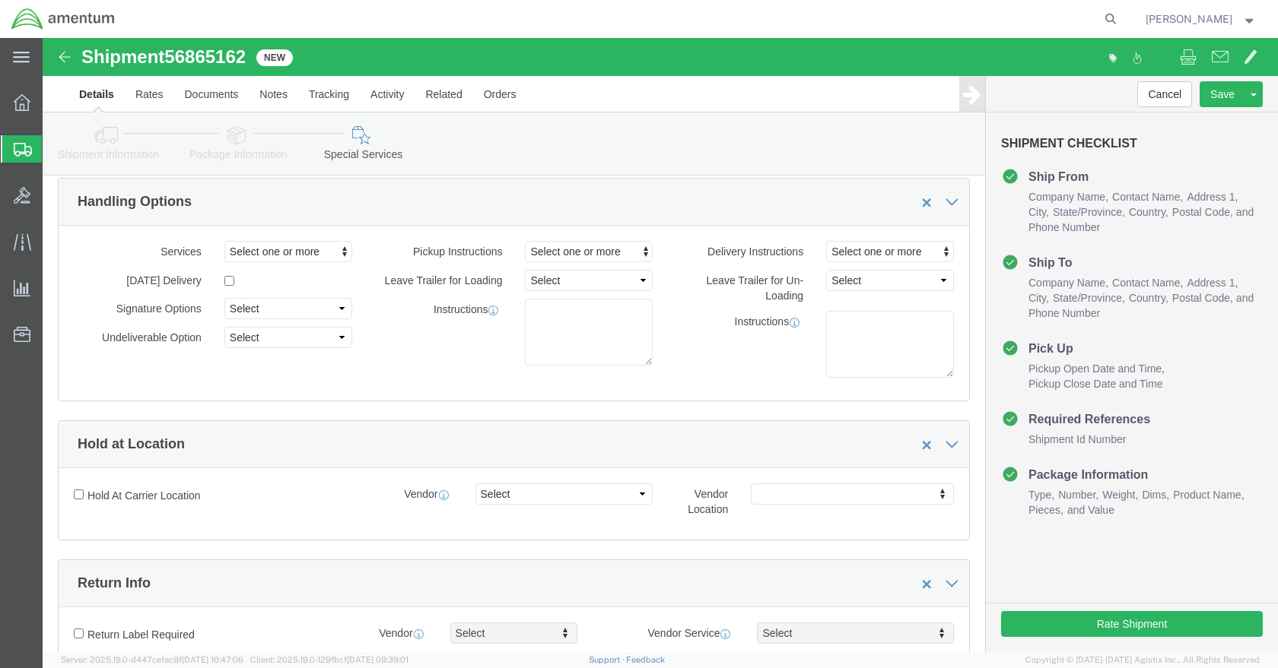
click body "Shipment 56865162 New Details Rates Documents Notes Tracking Activity Related O…"
select select "MYPROFILE"
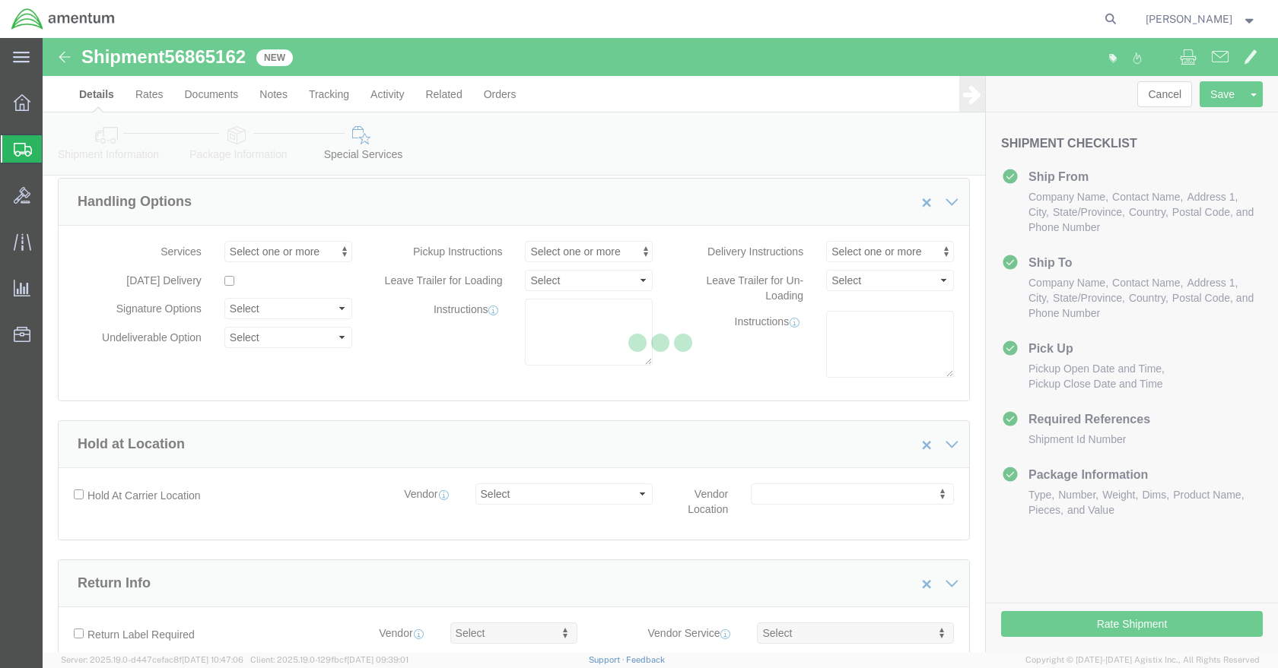
type input "Amentum Services, Inc."
type input "[STREET_ADDRESS]"
select select "US"
type input "[PERSON_NAME]"
type input "[PHONE_NUMBER]"
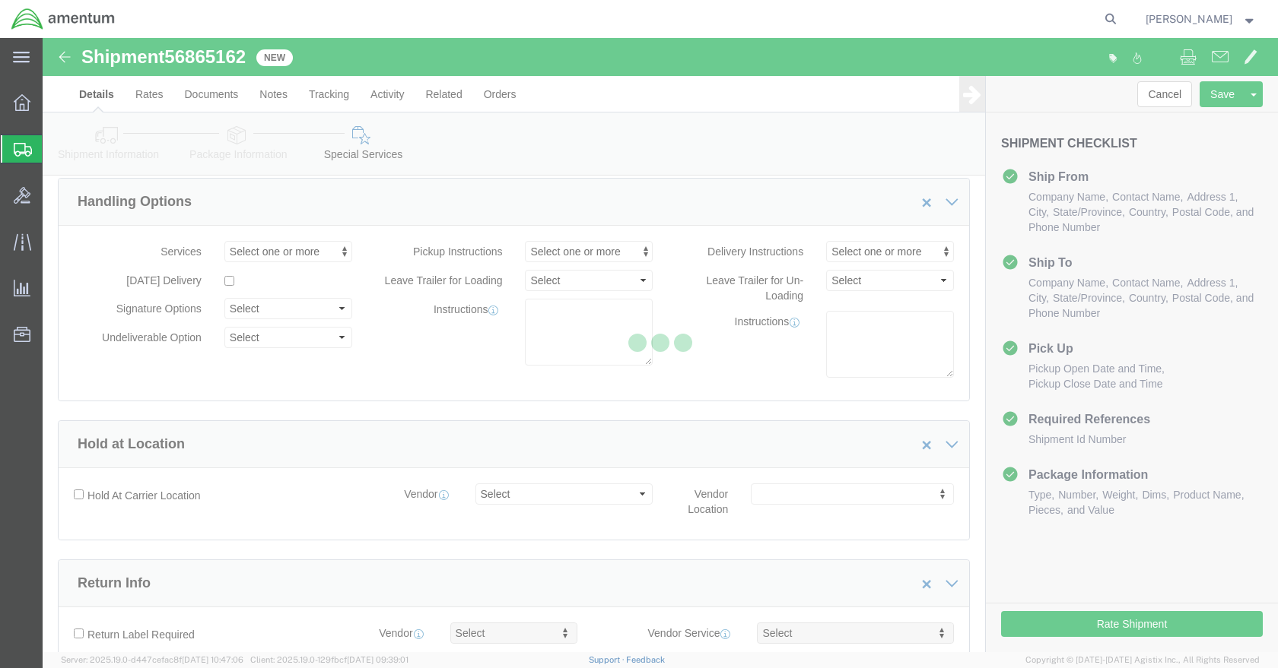
type input "Hangar 9630, Rm #175"
type input "[GEOGRAPHIC_DATA][PERSON_NAME]"
type input "80913"
type input "[US_EMPLOYER_IDENTIFICATION_NUMBER]"
select select "CO"
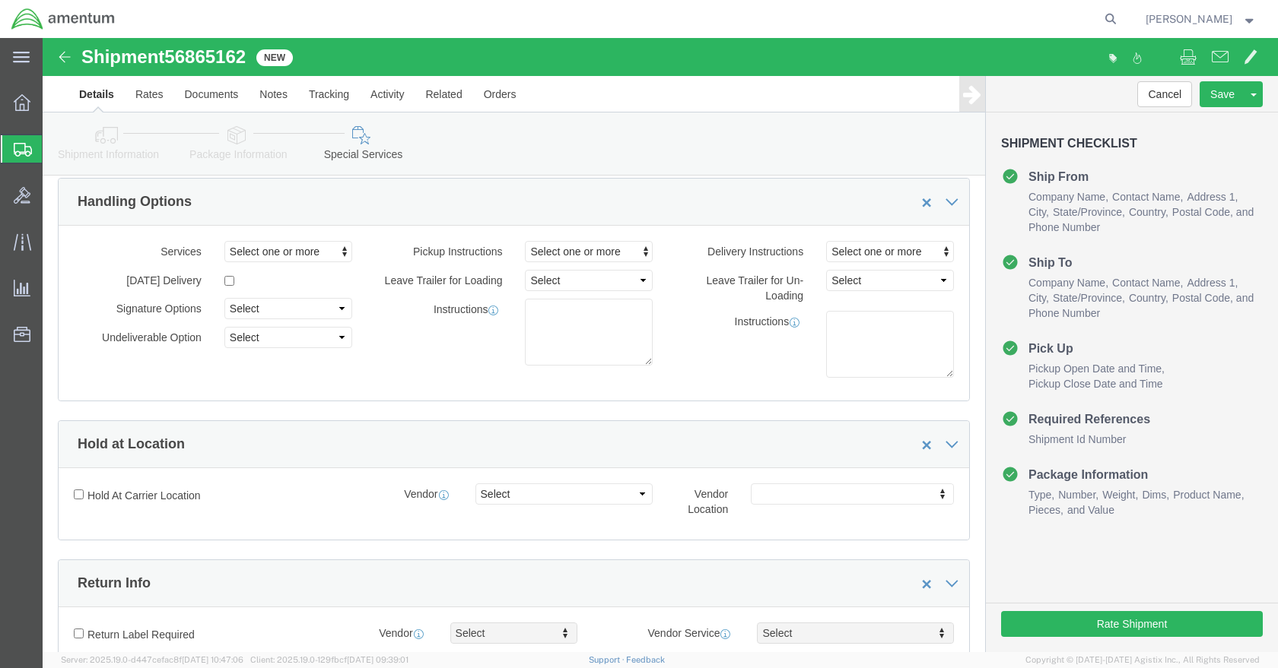
click input "text"
paste input "[PERSON_NAME][EMAIL_ADDRESS][PERSON_NAME][DOMAIN_NAME]"
type input "[PERSON_NAME][EMAIL_ADDRESS][PERSON_NAME][DOMAIN_NAME]"
click input "Packing List"
checkbox input "true"
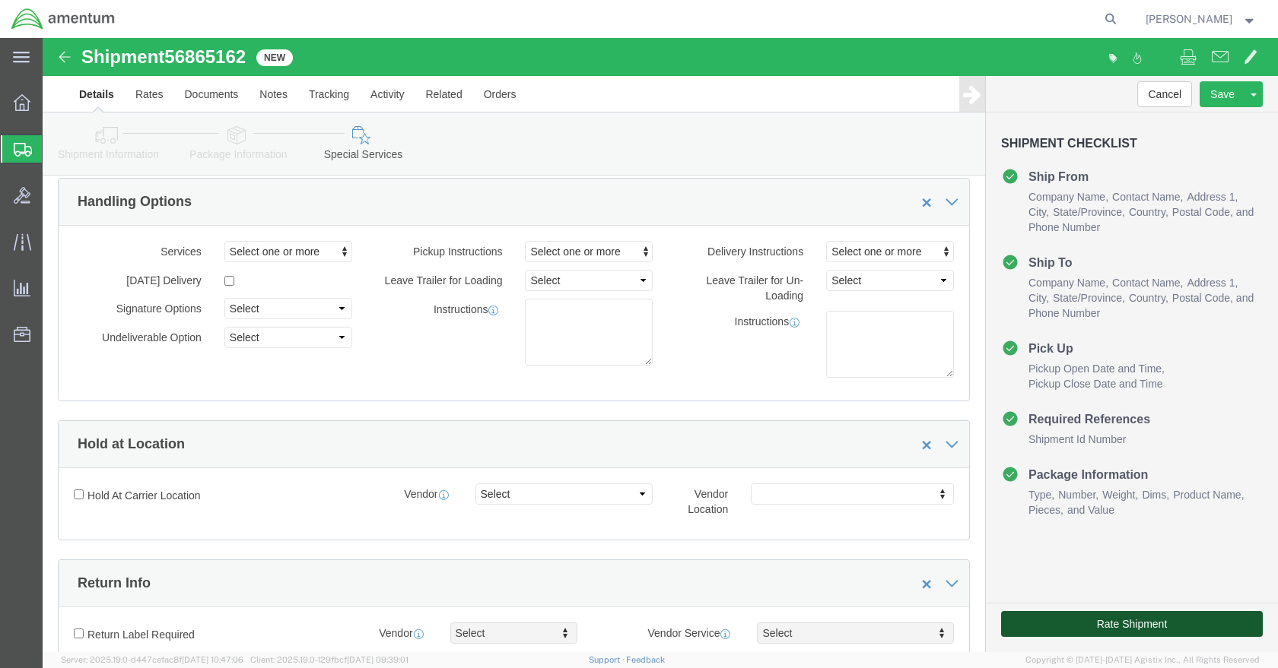
click button "Rate Shipment"
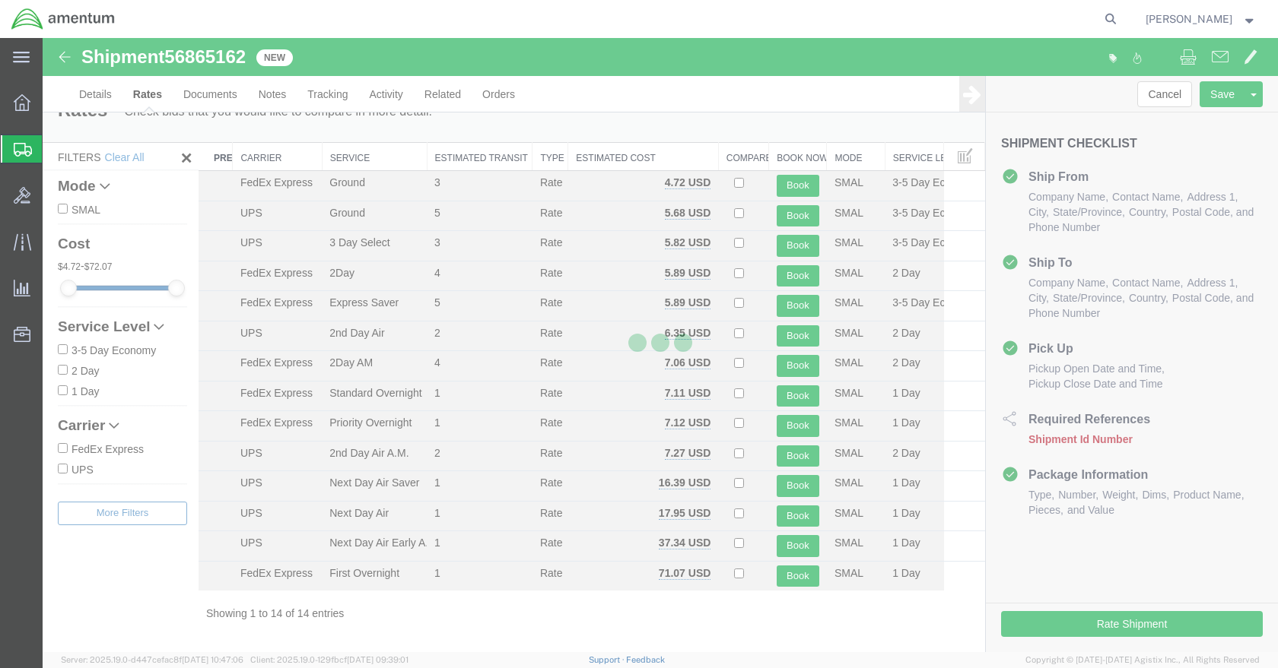
scroll to position [1, 0]
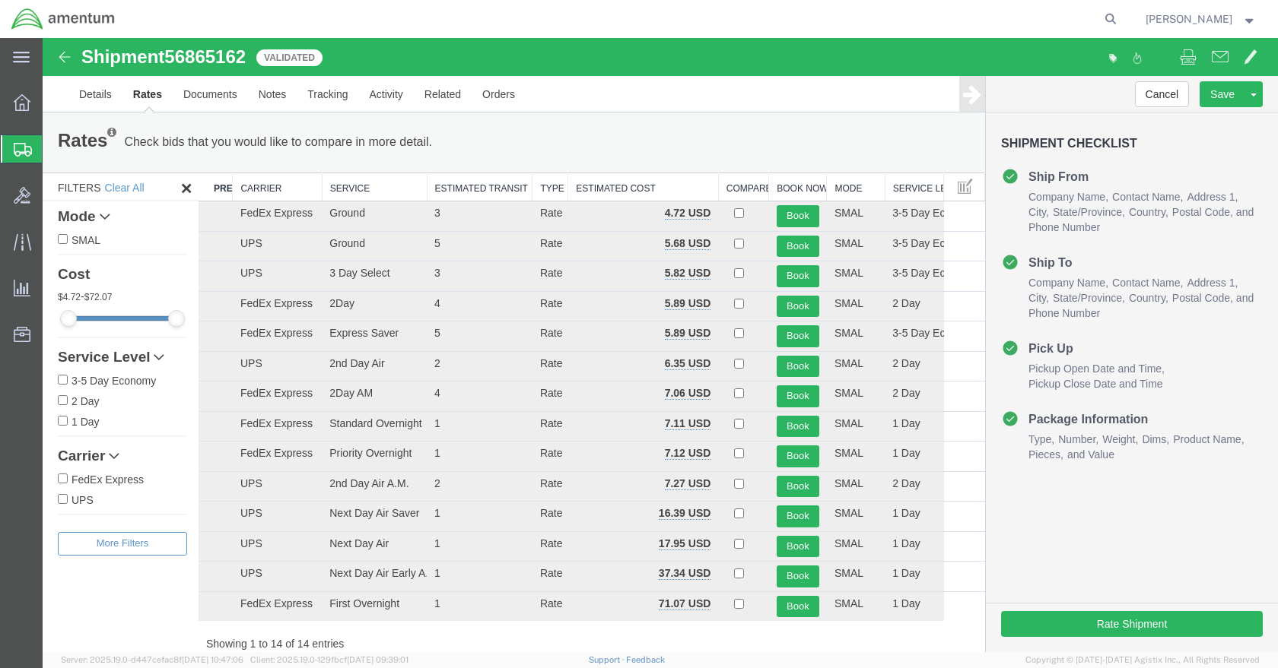
click at [164, 352] on icon at bounding box center [159, 357] width 11 height 11
click at [107, 449] on link "Carrier" at bounding box center [122, 457] width 129 height 16
click at [118, 103] on link "Details" at bounding box center [95, 94] width 54 height 37
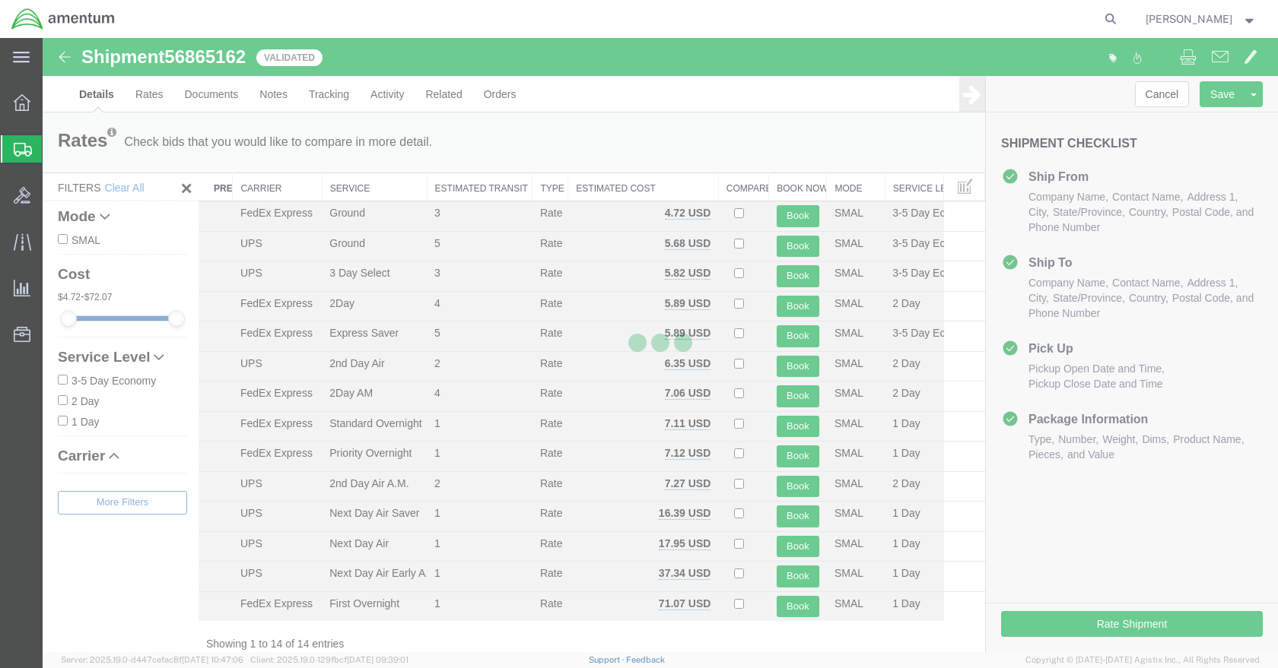
select select "42643"
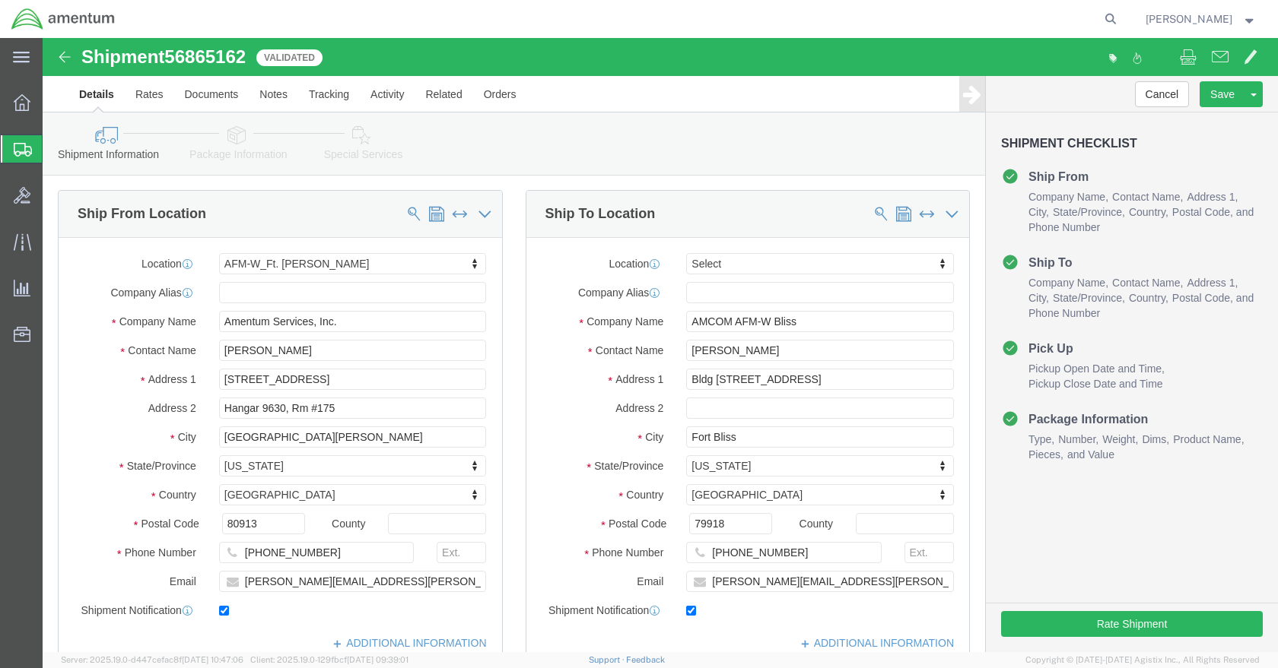
click div "Vehicle Select"
click button "Continue"
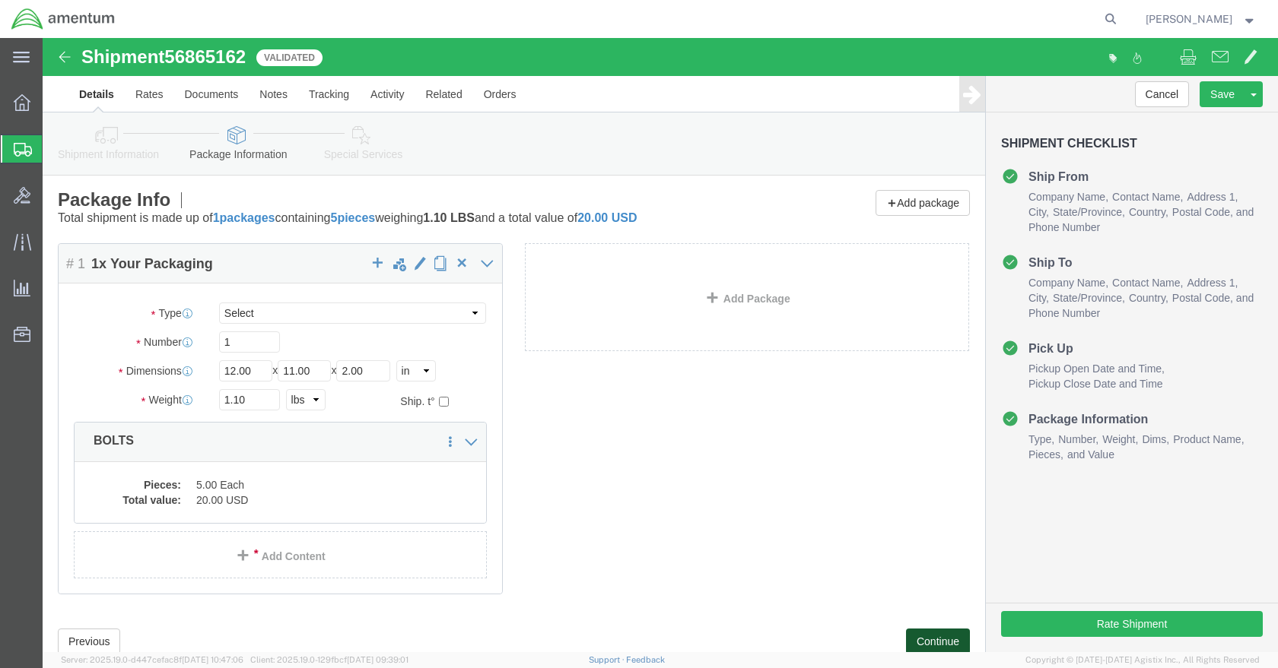
click button "Continue"
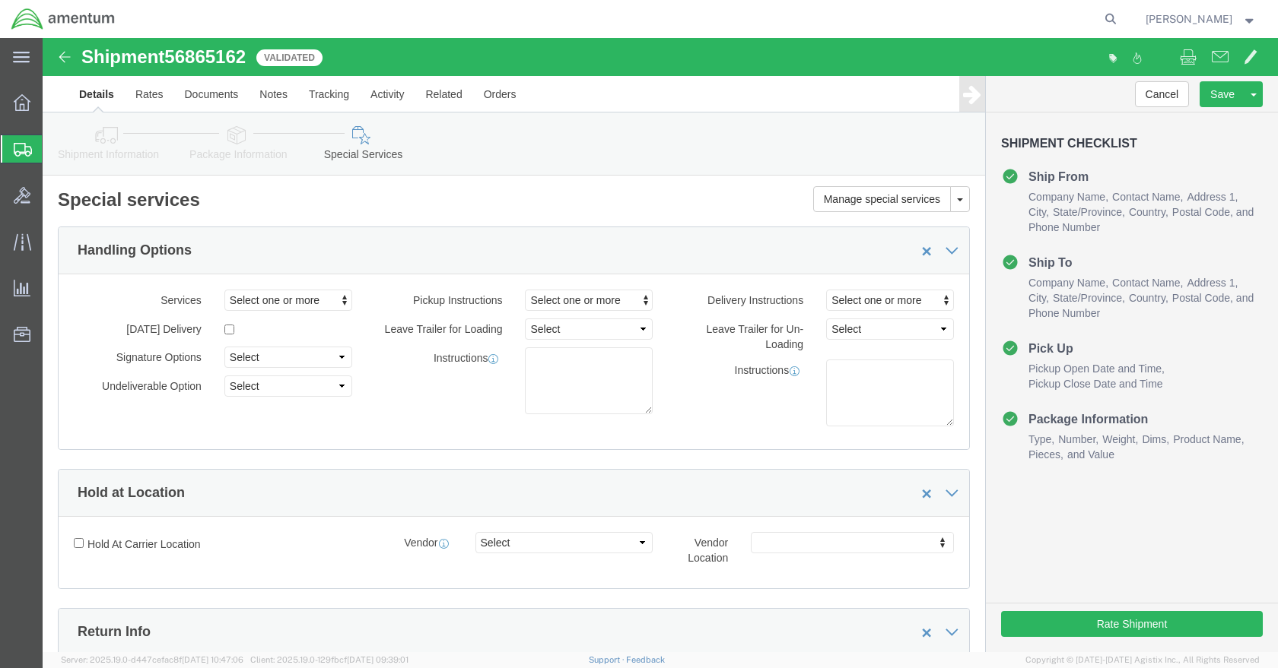
scroll to position [1065, 0]
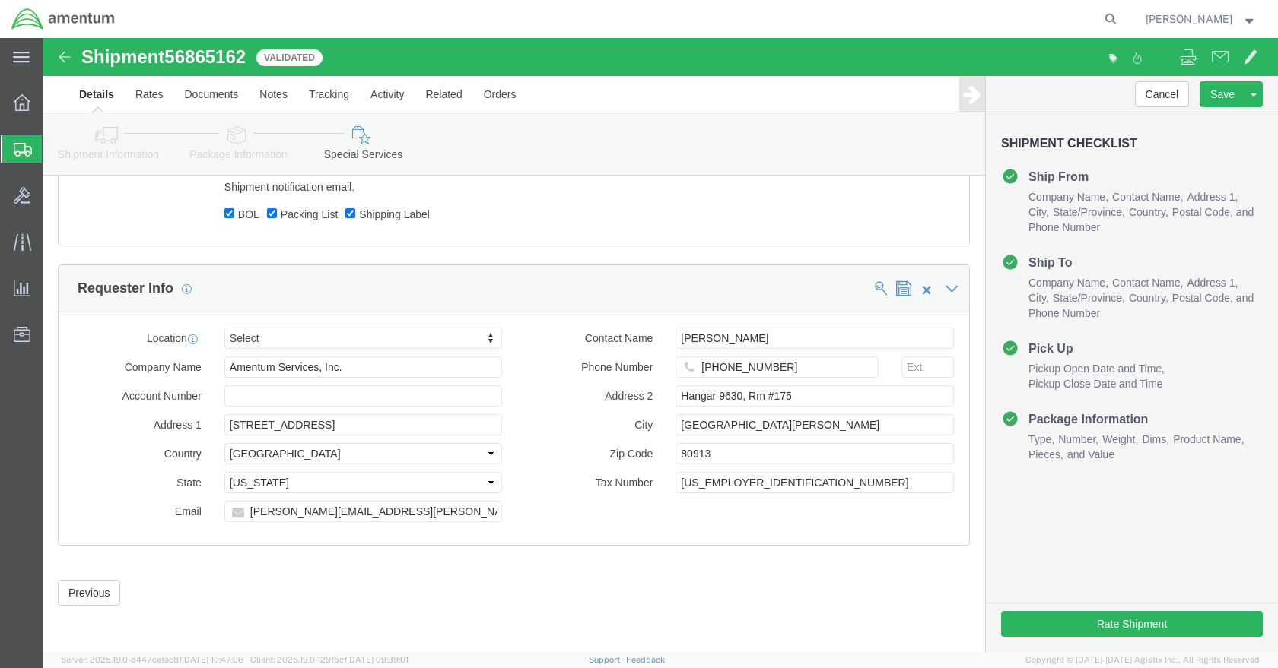
select select "1 Day"
drag, startPoint x: 300, startPoint y: 276, endPoint x: 298, endPoint y: 264, distance: 12.3
click span "button"
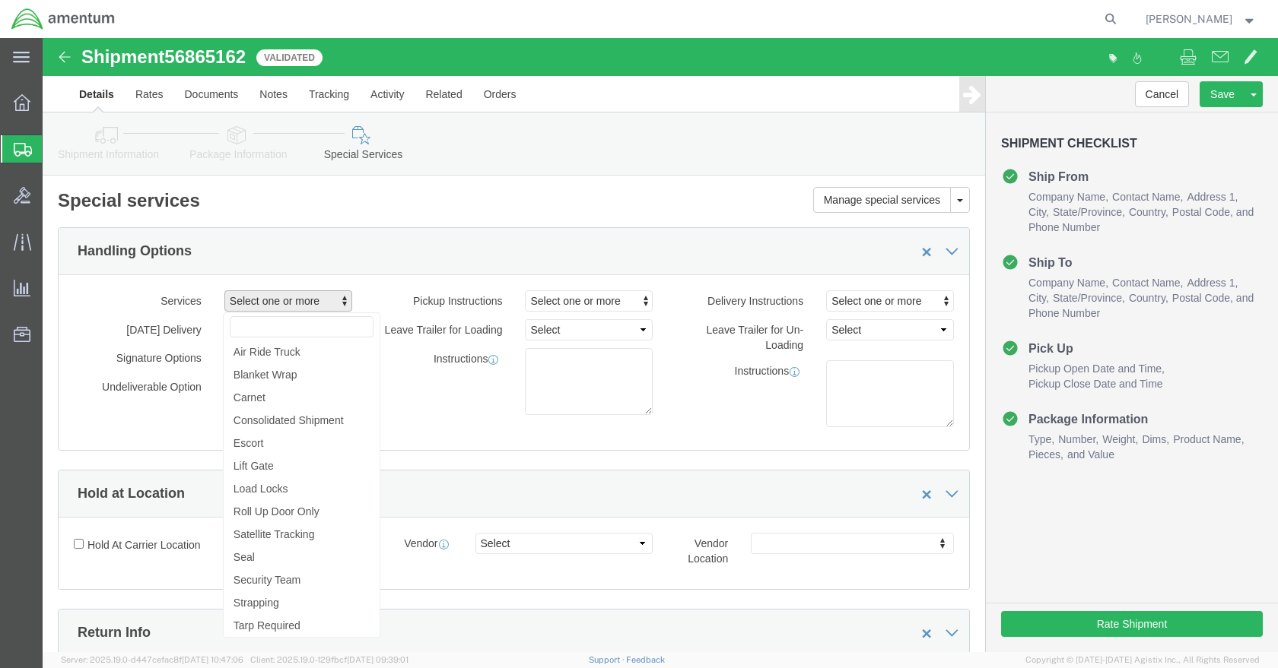
click div "Pickup Instructions Select one or more Crane Required Driver Assisted Loading F…"
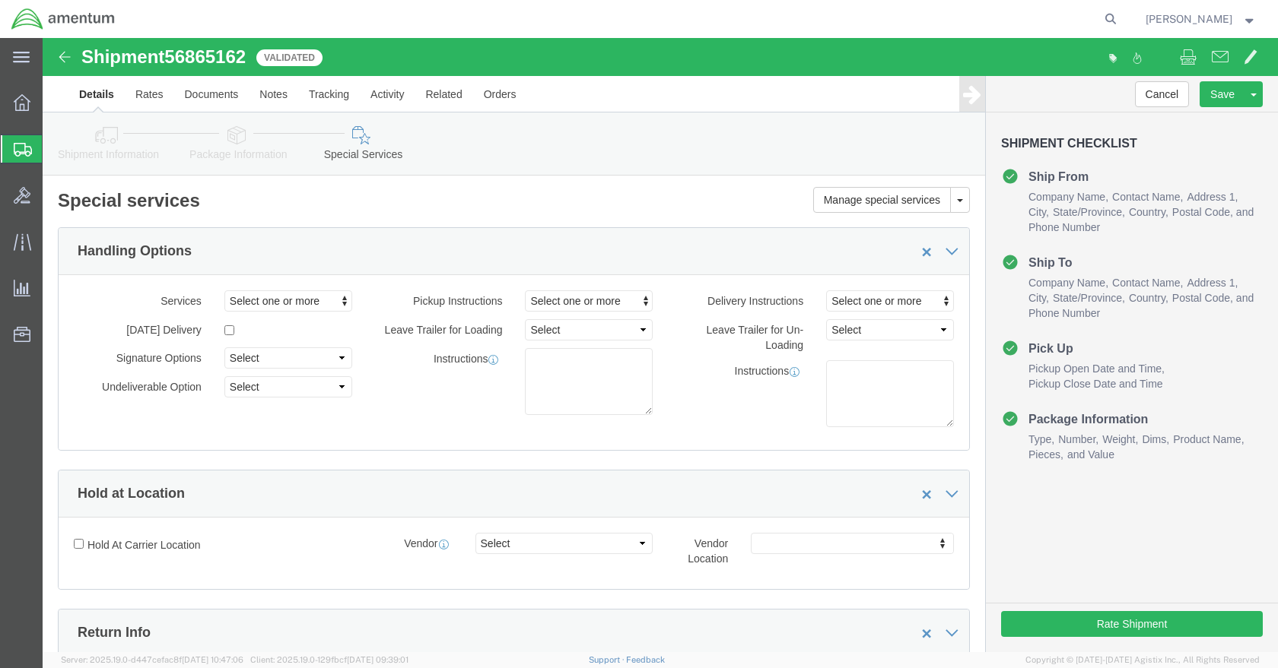
click div "Select one or more Crane Required Delivery Limited Access Driver Assisted Un-Lo…"
click button "Select one or more"
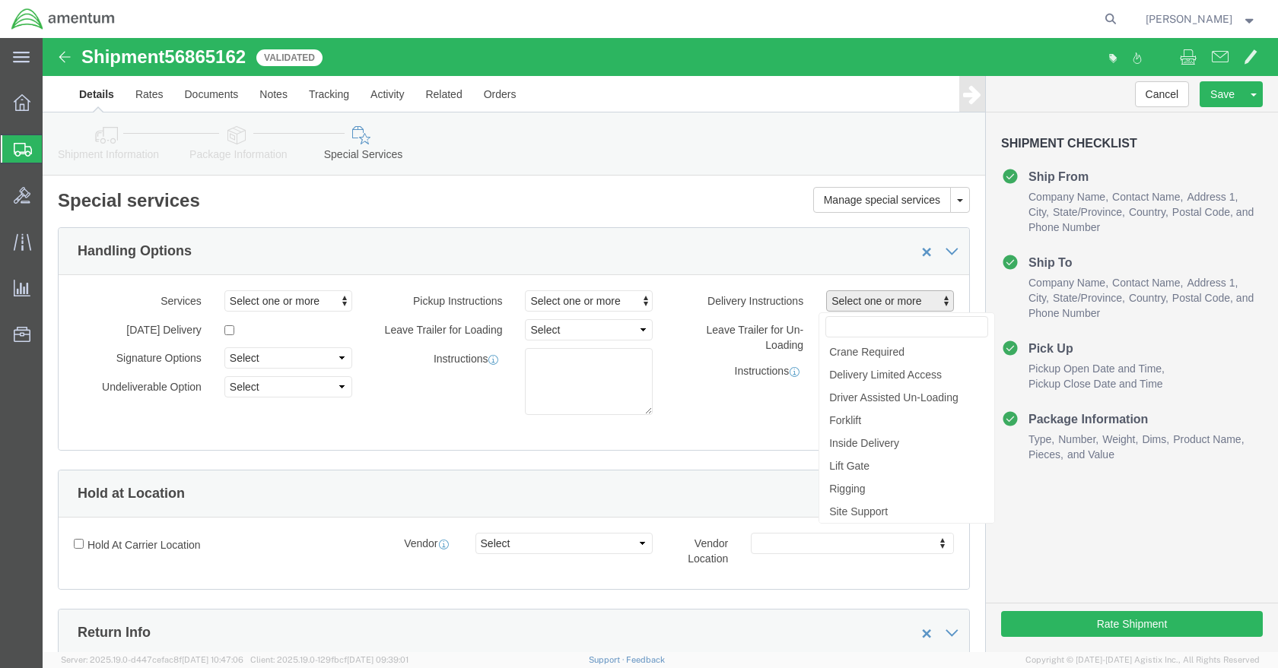
click button "Select one or more"
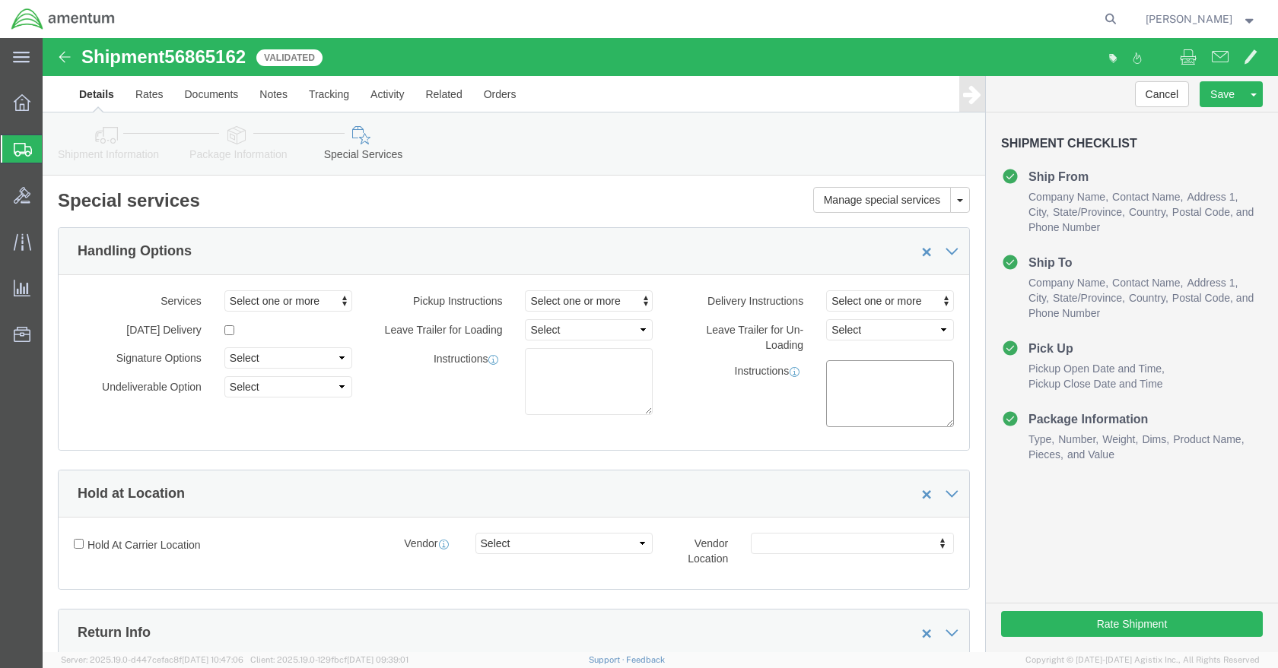
click div "Instructions"
select select "DTD"
click div "Service Level Select 1 Day 2 Day 3-5 Day Economy 5+ Day Delivery Options Select…"
click div "Select 1 Day 2 Day 3-5 Day Economy 5+ Day"
click div "Service Level Select 1 Day 2 Day 3-5 Day Economy 5+ Day Delivery Options Select…"
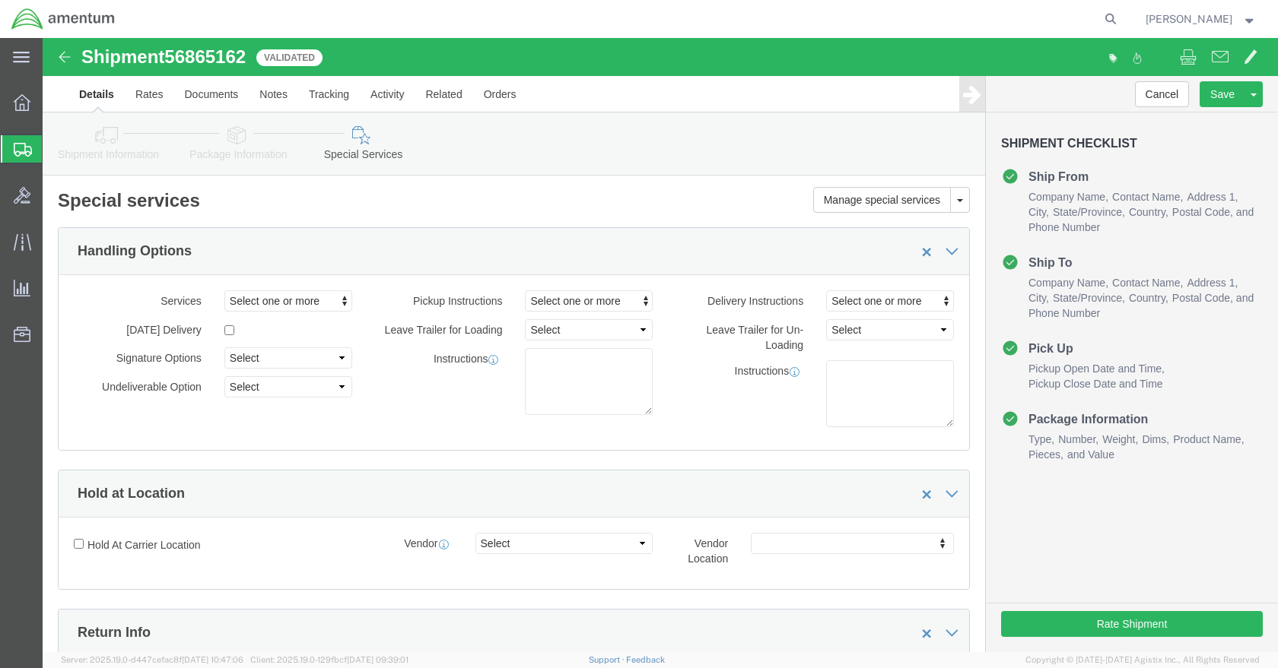
click div "Service Options"
click span "Select one or more"
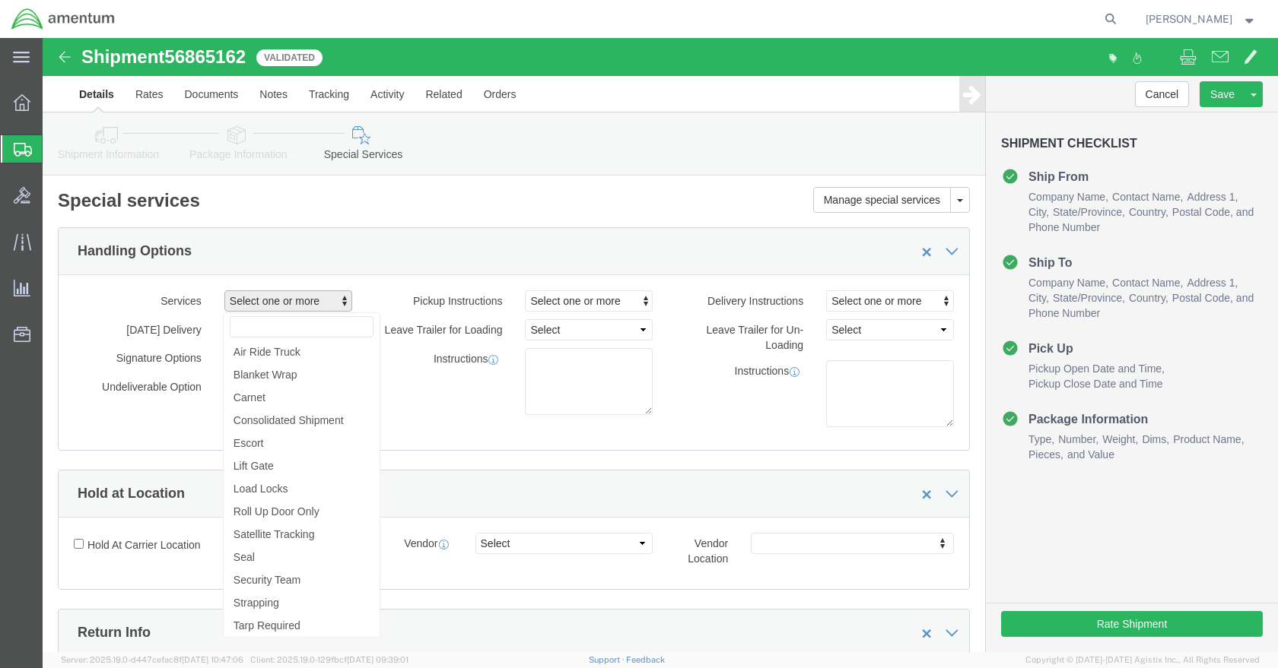
scroll to position [76, 0]
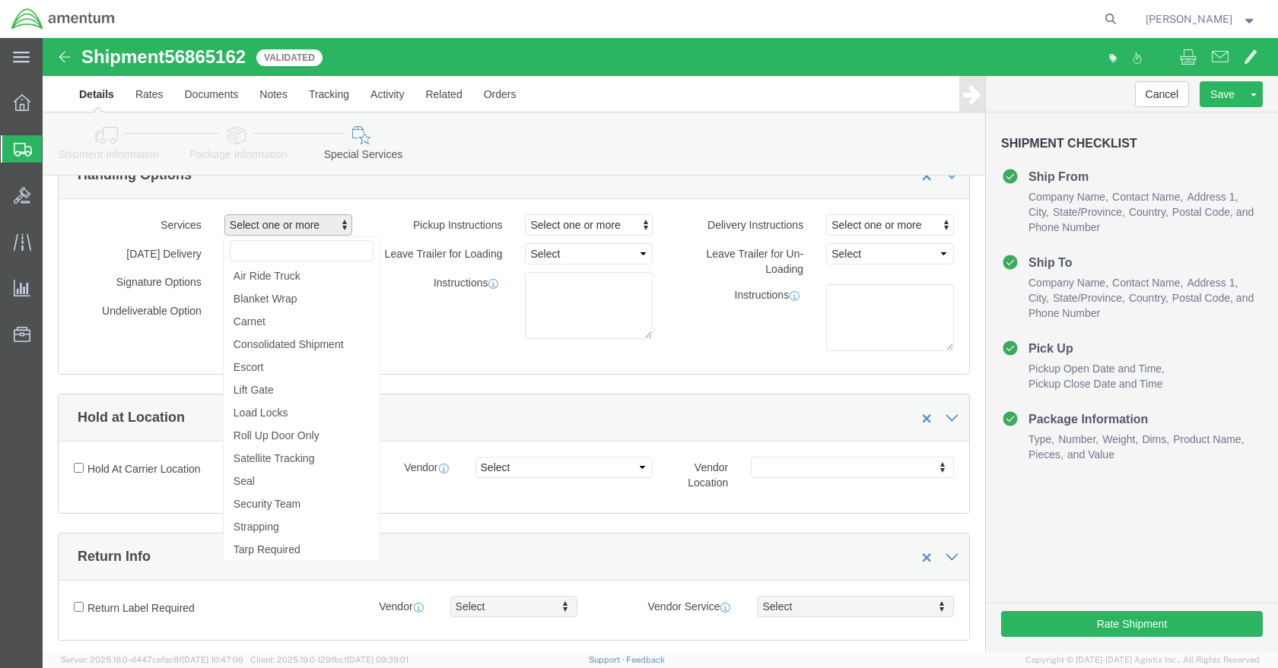
click div "Instructions"
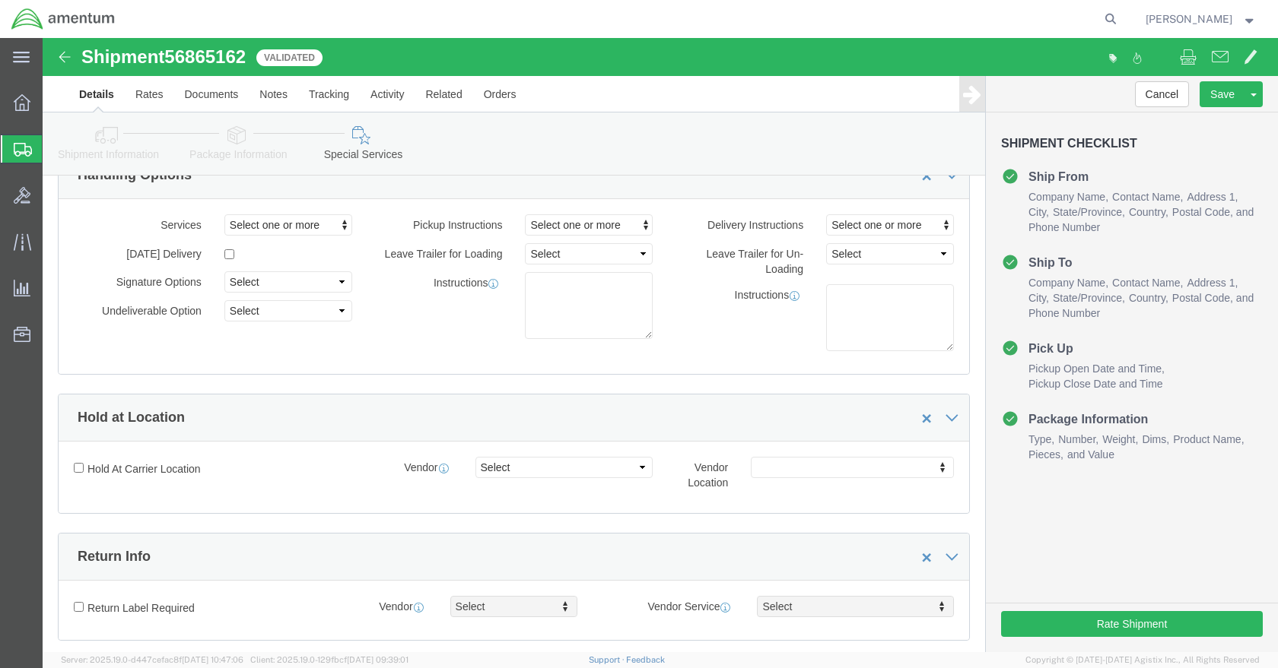
scroll to position [608, 0]
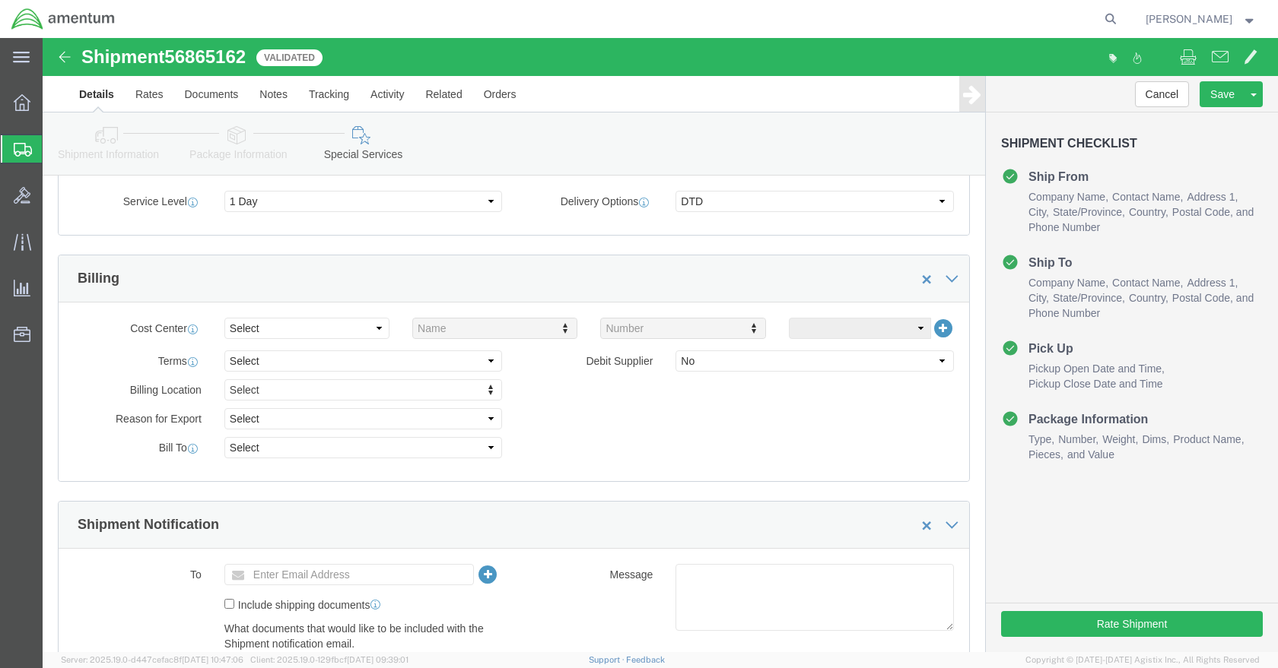
click ul "Enter Email Address"
paste input "[PERSON_NAME][EMAIL_ADDRESS][PERSON_NAME][DOMAIN_NAME]"
type input "[PERSON_NAME][EMAIL_ADDRESS][PERSON_NAME][DOMAIN_NAME]"
click body "Shipment 56865162 14 of 14 Validated Details Rates Documents Notes Tracking Act…"
type input "Enter Email Address"
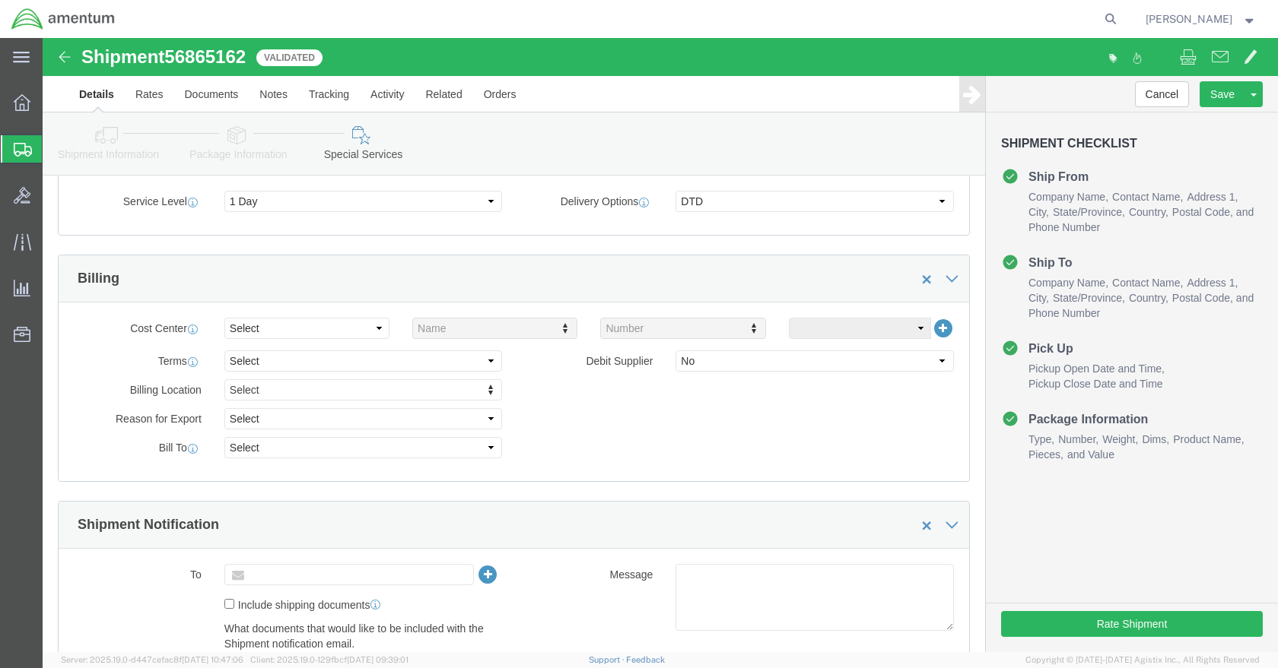
click ul "Enter Email Address"
paste input "[PERSON_NAME][EMAIL_ADDRESS][PERSON_NAME][DOMAIN_NAME]"
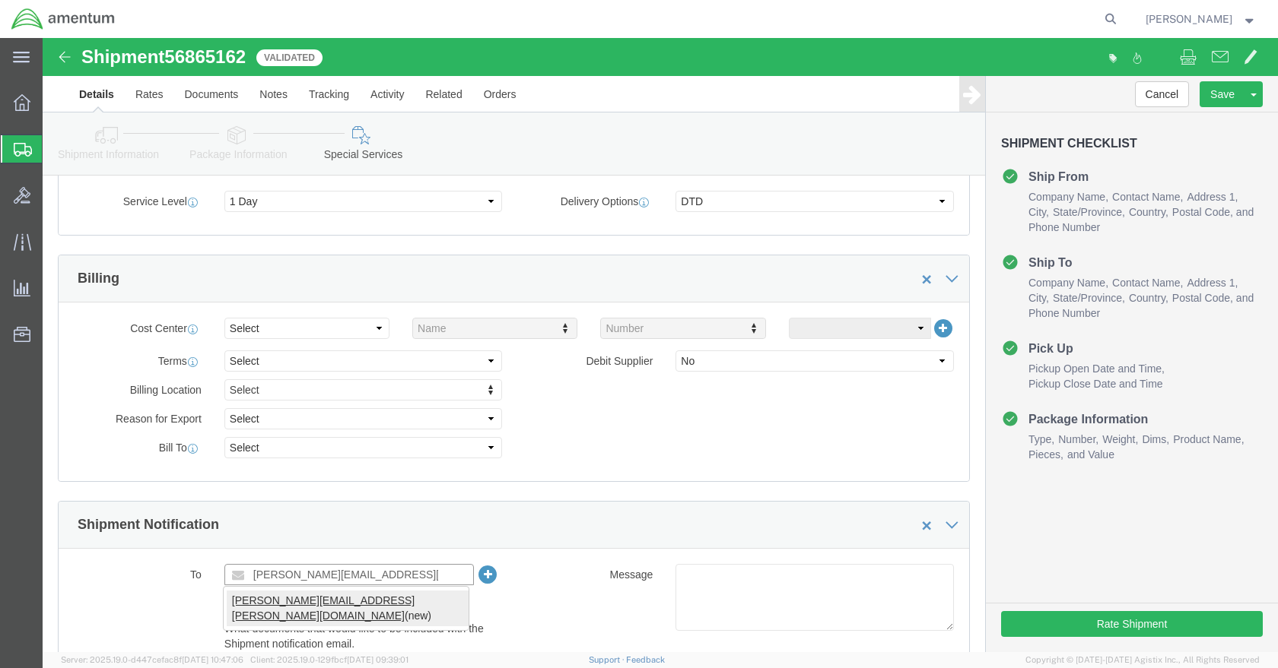
type input "[PERSON_NAME][EMAIL_ADDRESS][PERSON_NAME][DOMAIN_NAME]"
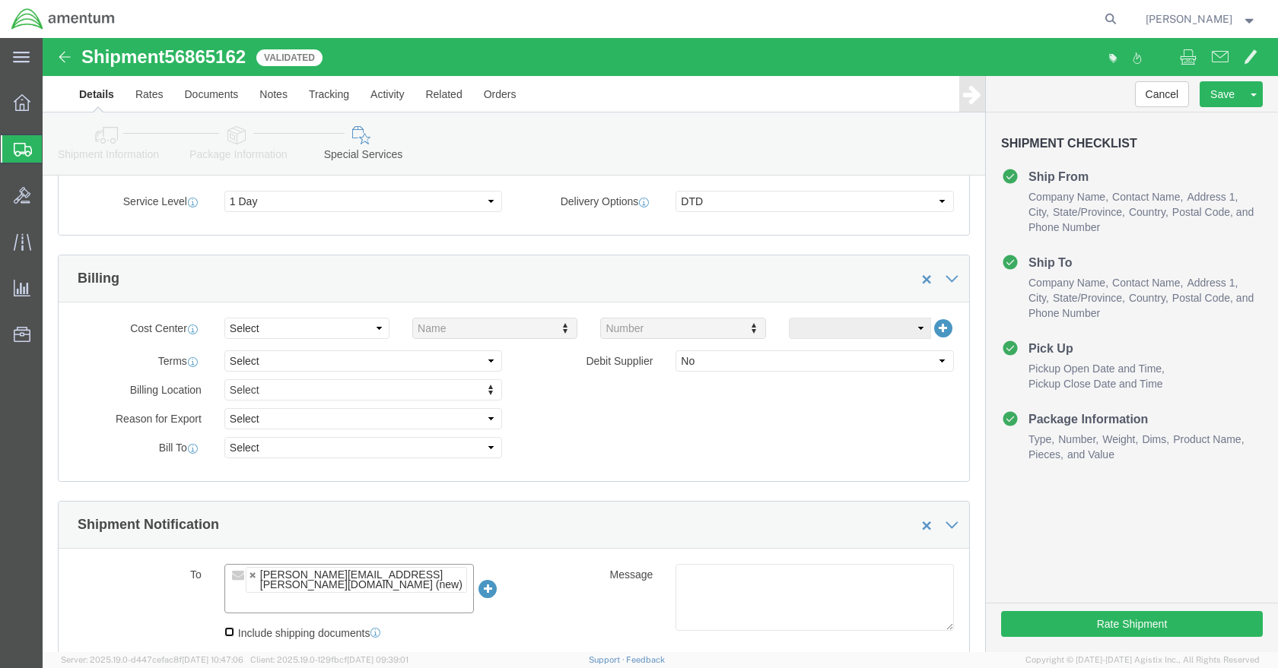
click input "Include shipping documents"
checkbox input "true"
click div "Message"
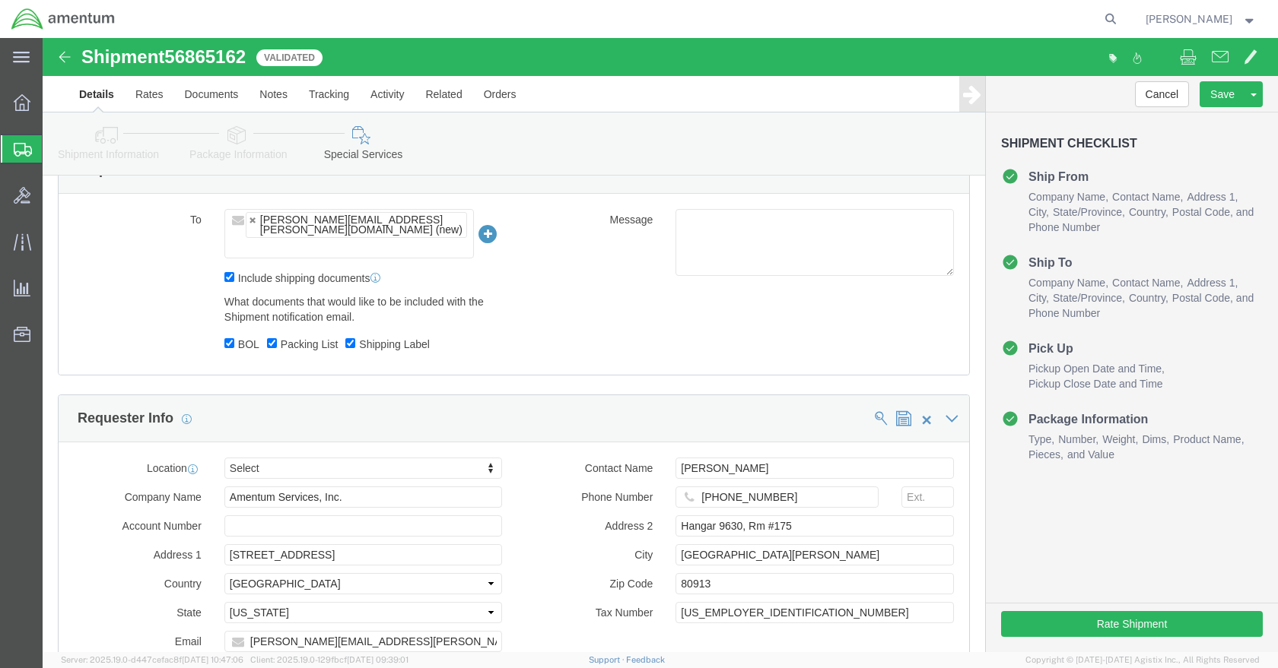
click div "Rate Shipment"
click button "Rate Shipment"
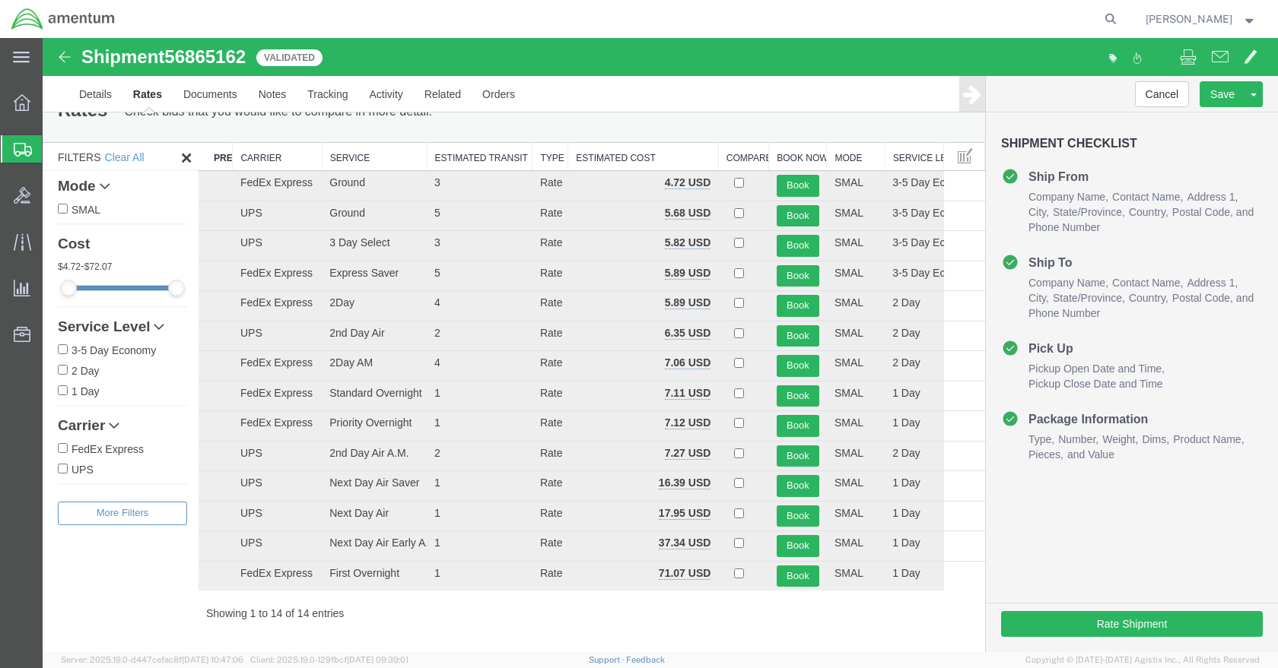
scroll to position [0, 0]
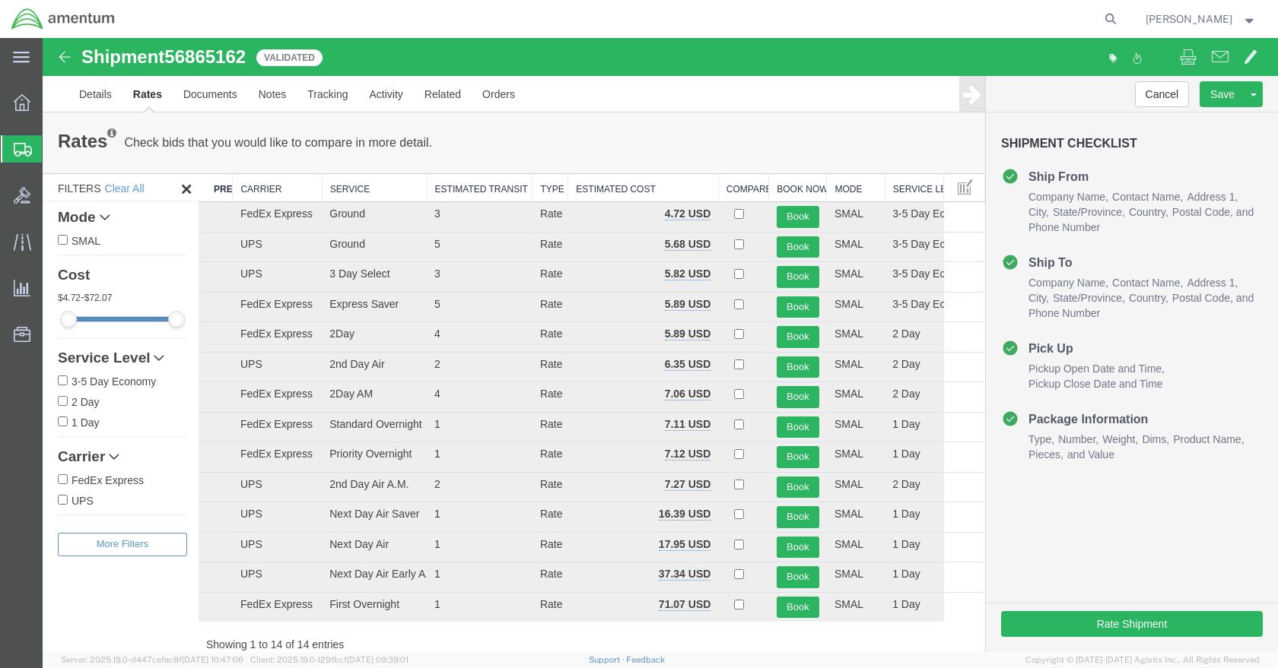
click at [87, 430] on label "1 Day" at bounding box center [122, 422] width 129 height 17
click at [68, 427] on input "1 Day" at bounding box center [63, 422] width 10 height 10
checkbox input "true"
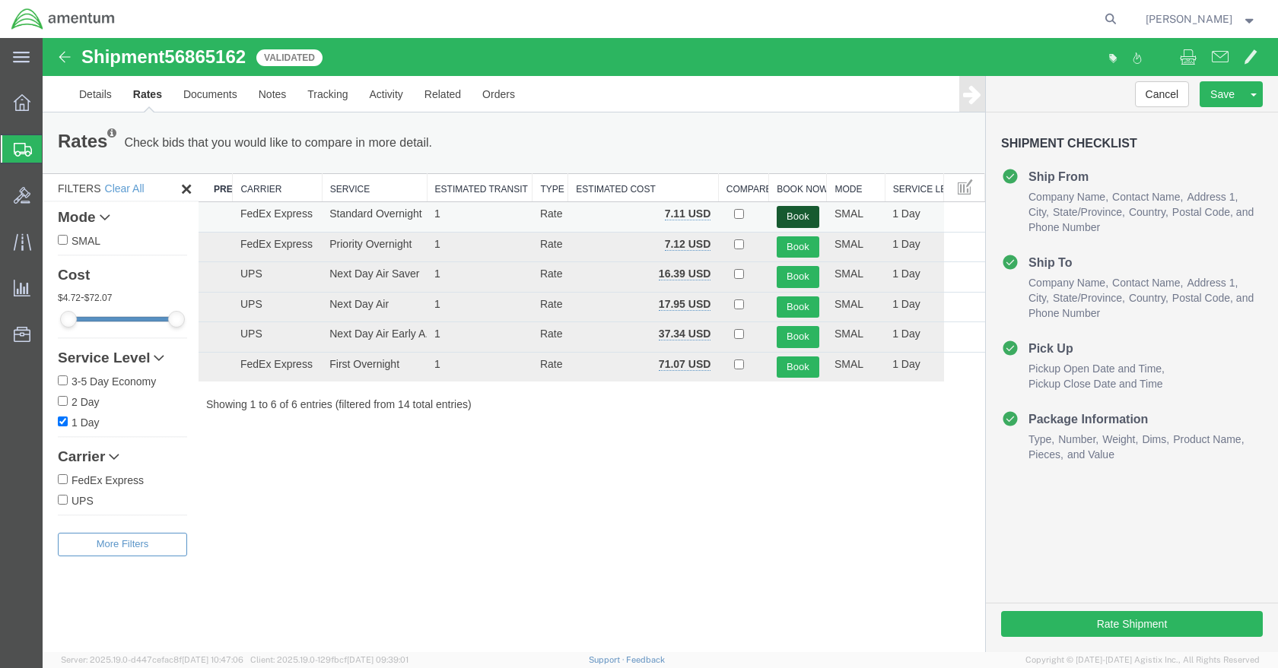
click at [808, 211] on button "Book" at bounding box center [797, 217] width 43 height 22
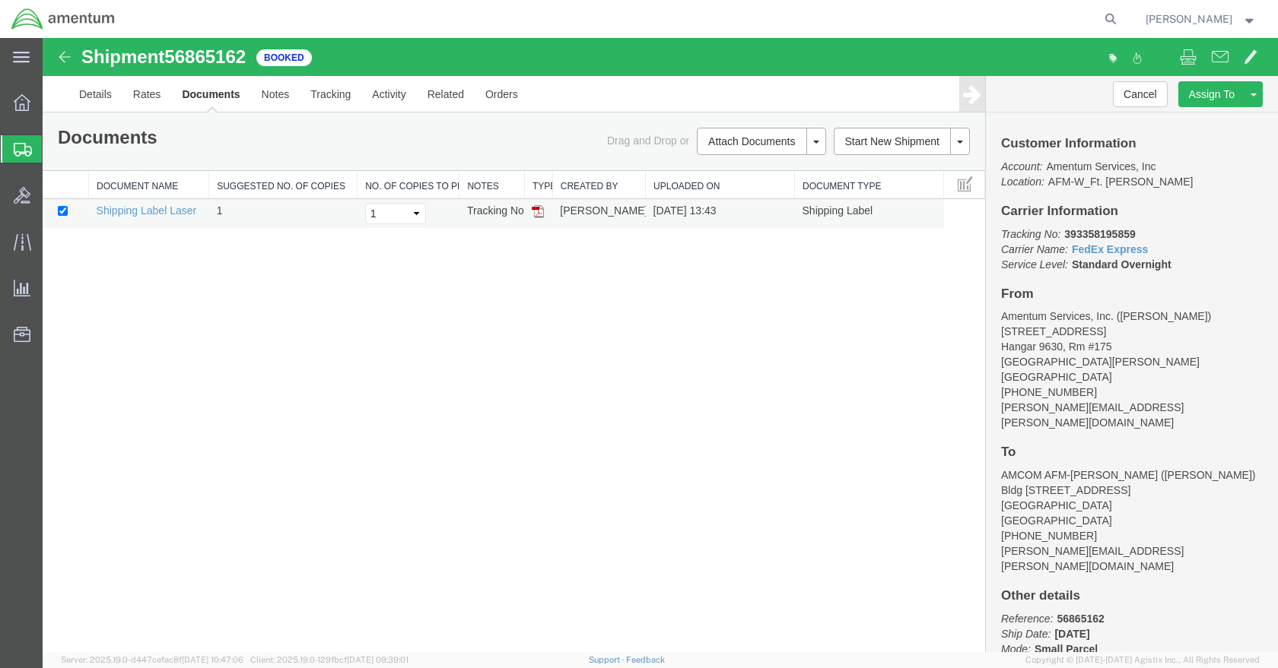
click at [534, 205] on img at bounding box center [538, 211] width 12 height 12
